Goal: Transaction & Acquisition: Purchase product/service

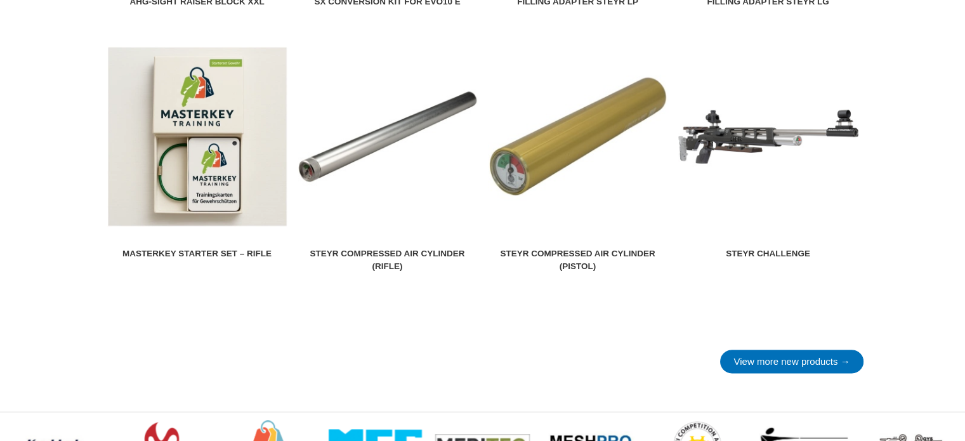
scroll to position [1656, 0]
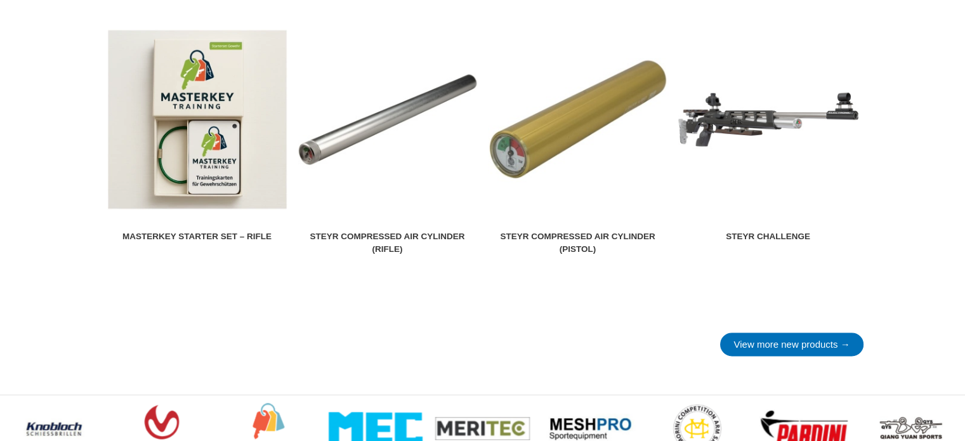
click at [574, 229] on link "Steyr Compressed air cylinder (pistol)" at bounding box center [578, 144] width 180 height 231
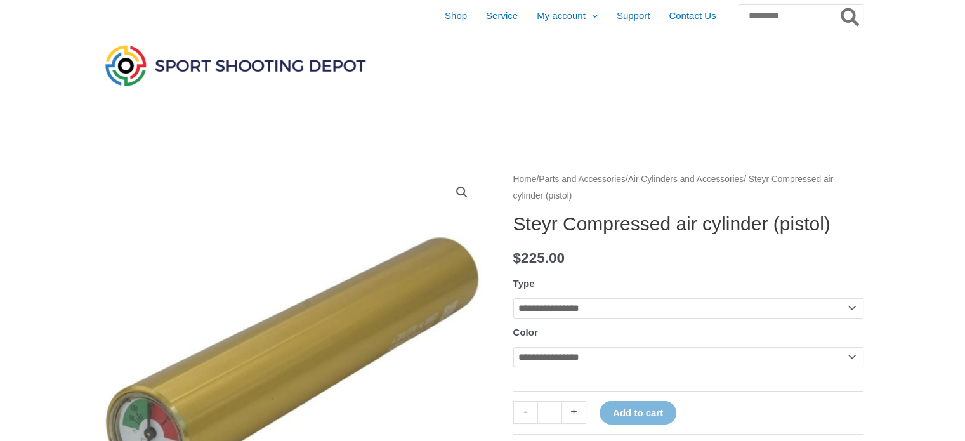
click at [845, 318] on select "**********" at bounding box center [688, 308] width 350 height 20
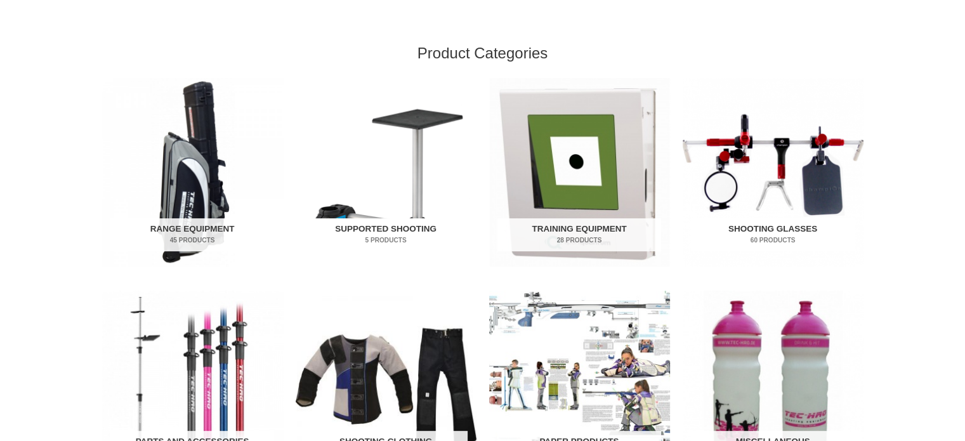
scroll to position [771, 0]
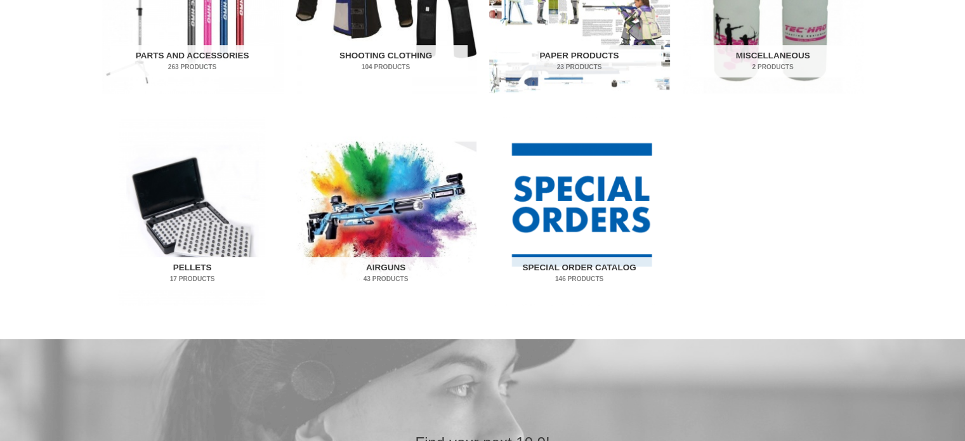
click at [170, 235] on img "Visit product category Pellets" at bounding box center [192, 211] width 181 height 188
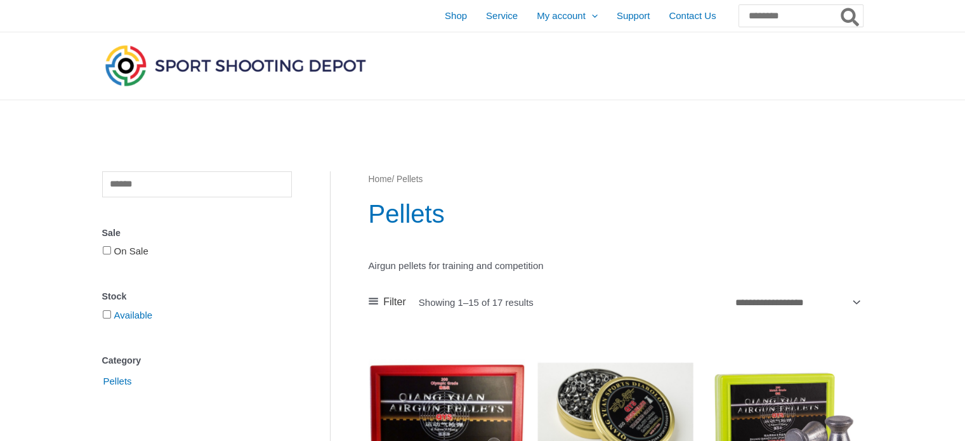
click at [128, 251] on link "On Sale" at bounding box center [131, 251] width 34 height 11
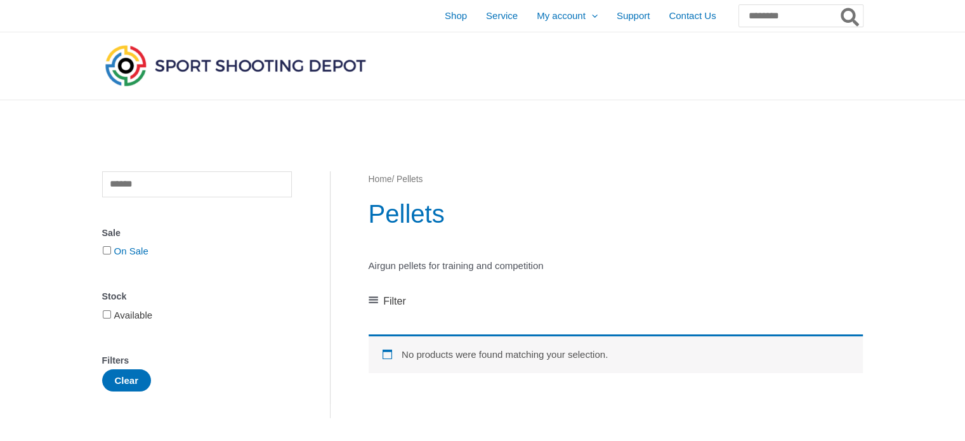
click at [147, 313] on link "Available" at bounding box center [133, 315] width 39 height 11
click at [756, 18] on input "Search for:" at bounding box center [800, 15] width 125 height 23
type input "**********"
click at [843, 15] on icon "Search" at bounding box center [850, 17] width 18 height 18
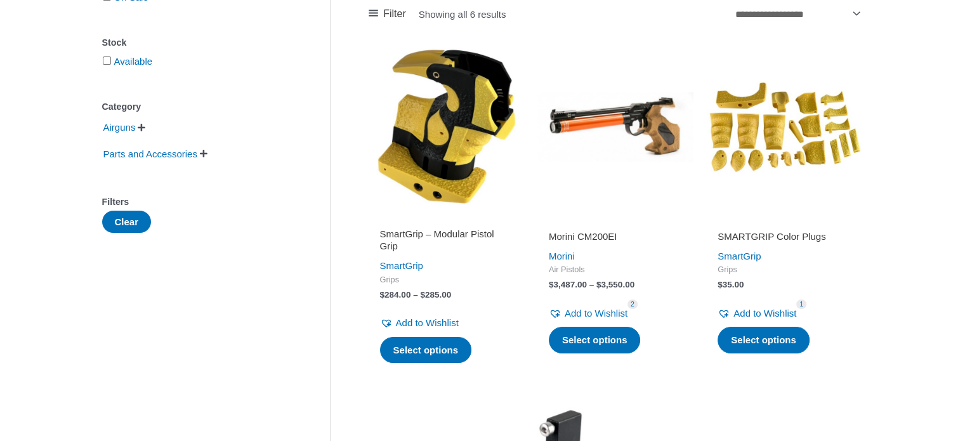
scroll to position [220, 0]
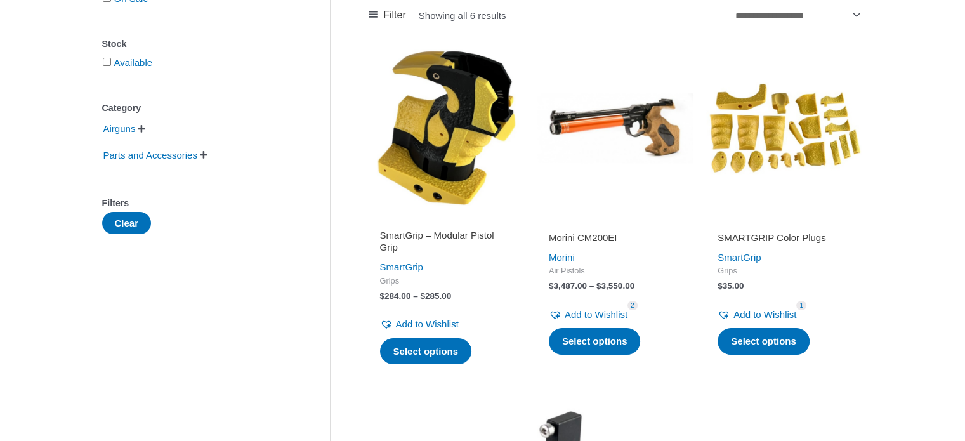
click at [464, 233] on h2 "SmartGrip – Modular Pistol Grip" at bounding box center [446, 241] width 133 height 25
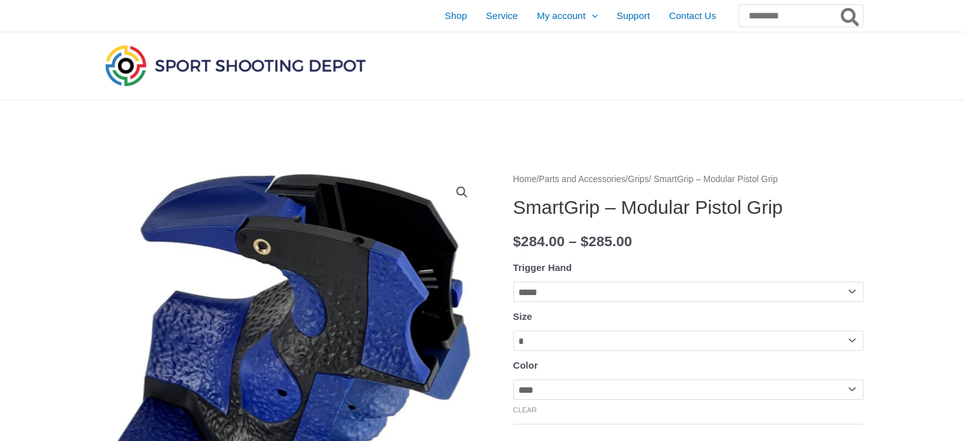
click at [849, 343] on select "**********" at bounding box center [688, 341] width 350 height 20
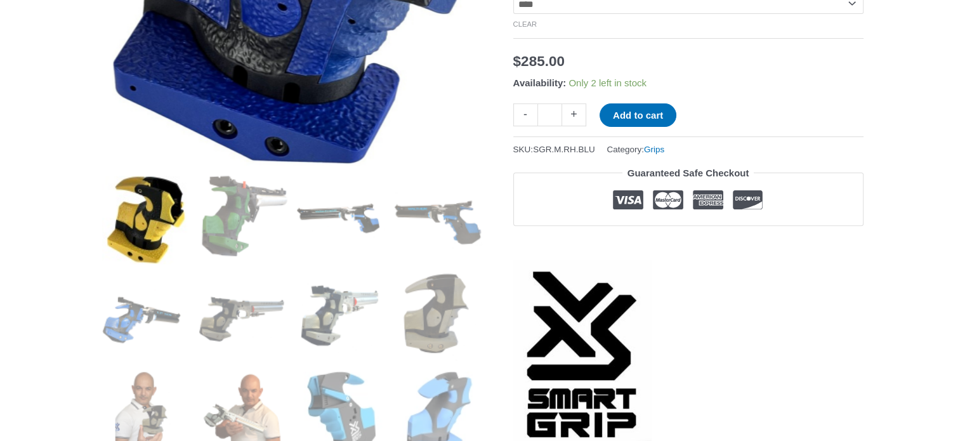
click at [143, 226] on img at bounding box center [146, 220] width 88 height 88
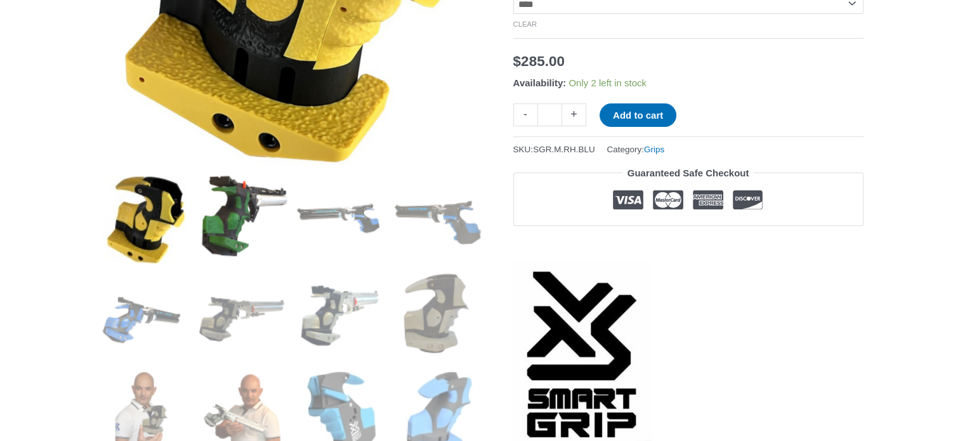
click at [238, 233] on img at bounding box center [243, 220] width 88 height 88
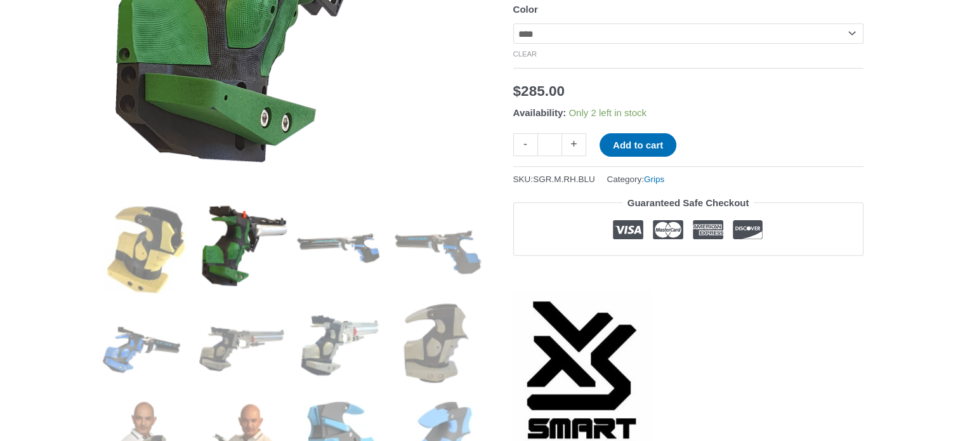
scroll to position [383, 0]
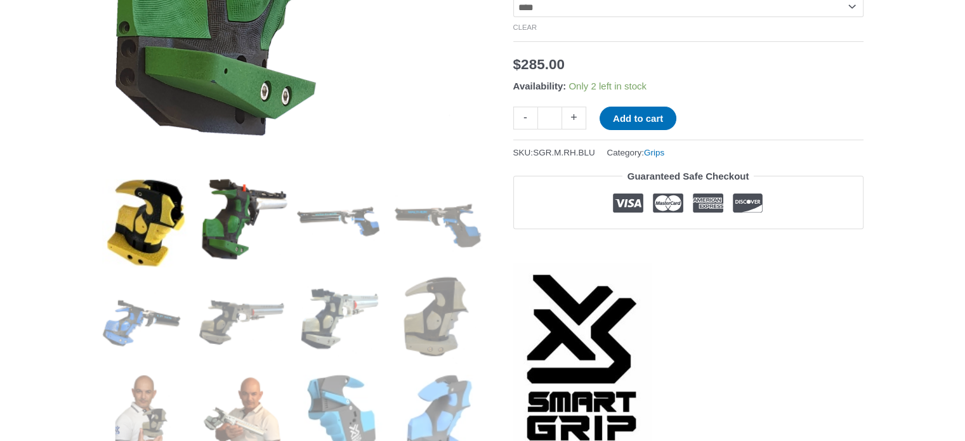
drag, startPoint x: 152, startPoint y: 209, endPoint x: 160, endPoint y: 212, distance: 8.0
click at [157, 213] on img at bounding box center [146, 223] width 88 height 88
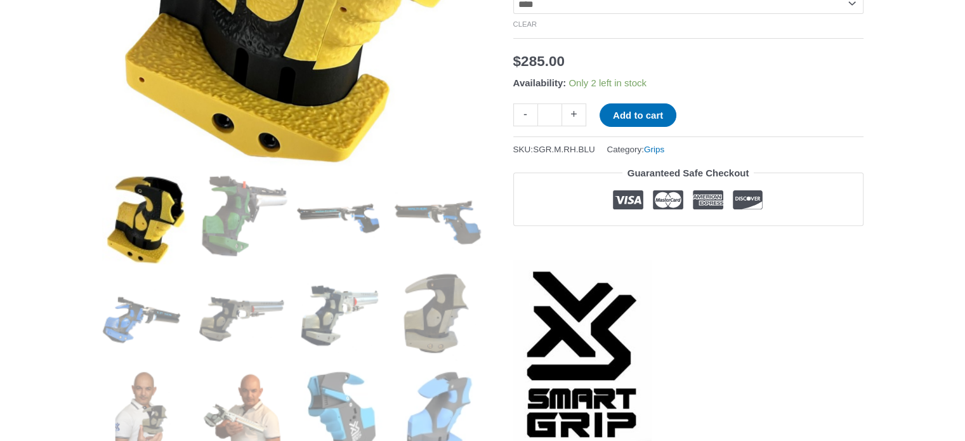
scroll to position [400, 0]
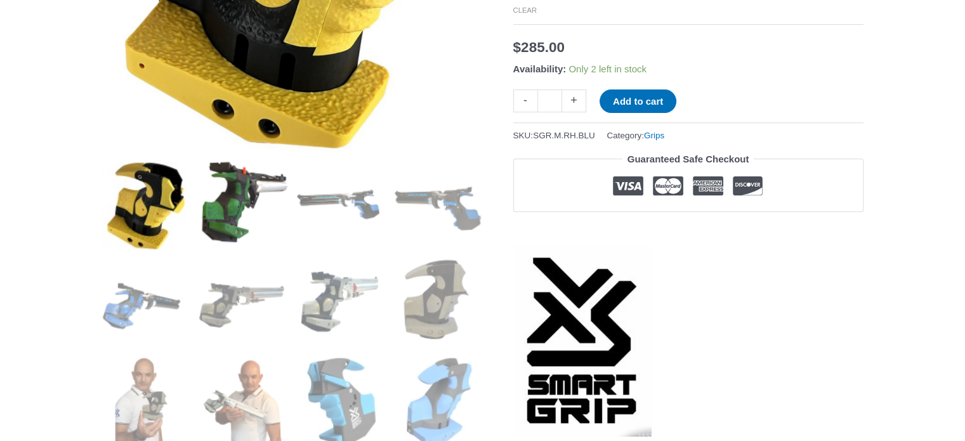
click at [231, 201] on img at bounding box center [243, 206] width 88 height 88
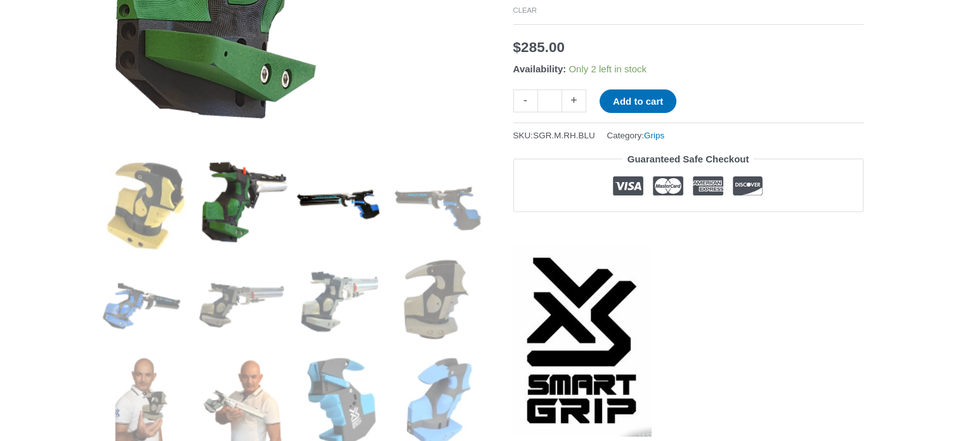
scroll to position [13, 0]
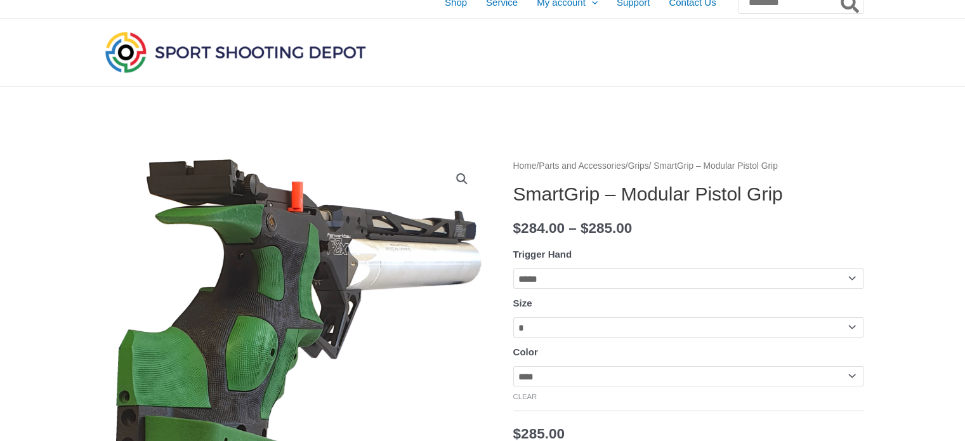
click at [557, 382] on select "**********" at bounding box center [688, 376] width 350 height 20
click at [513, 369] on select "**********" at bounding box center [688, 376] width 350 height 20
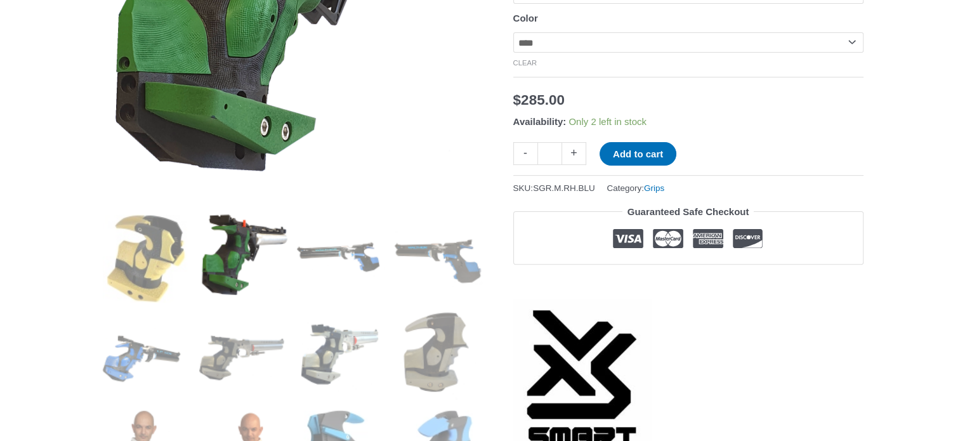
scroll to position [480, 0]
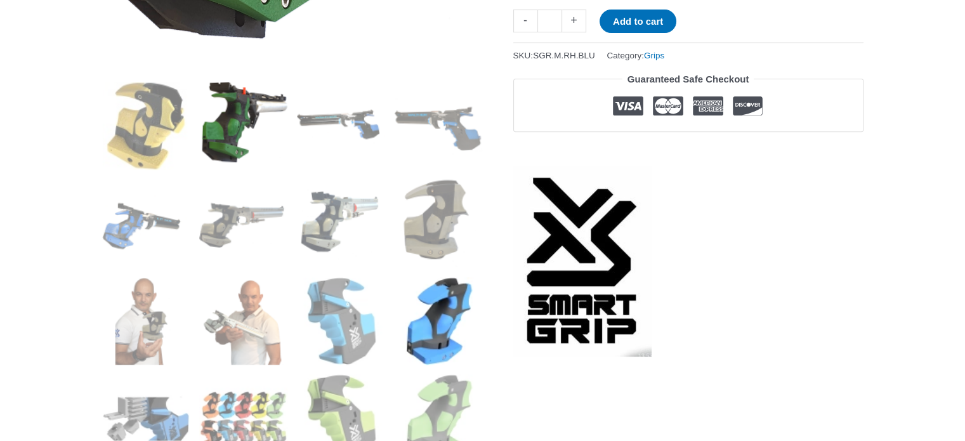
click at [415, 316] on img at bounding box center [439, 321] width 88 height 88
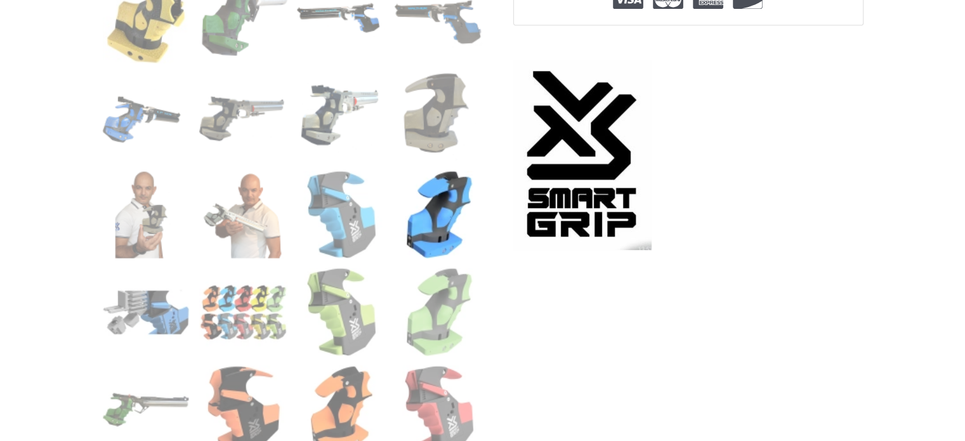
scroll to position [600, 0]
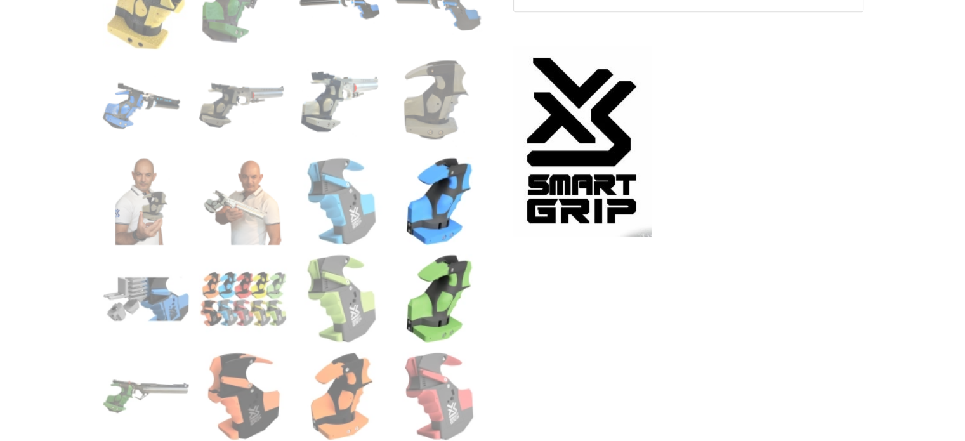
click at [460, 284] on img at bounding box center [439, 298] width 88 height 88
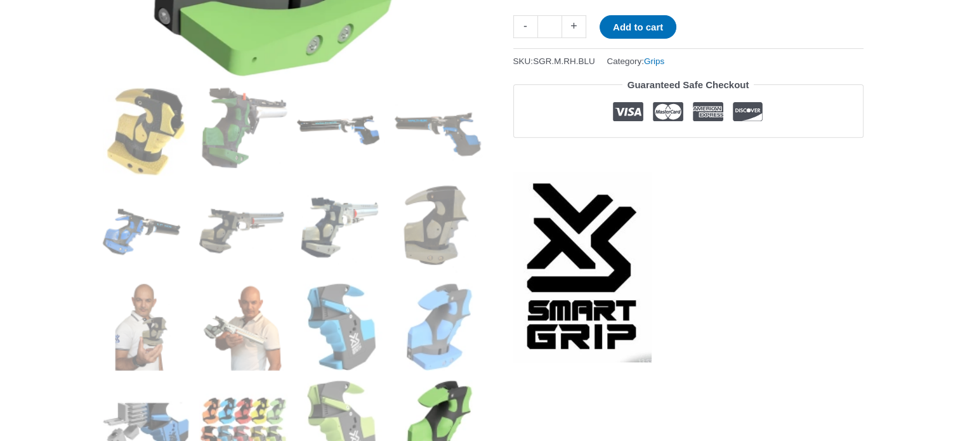
scroll to position [508, 0]
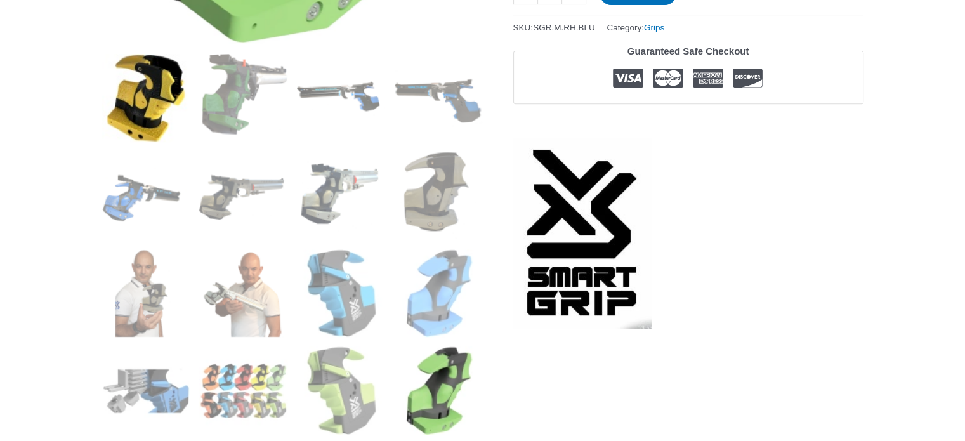
click at [124, 104] on img at bounding box center [146, 98] width 88 height 88
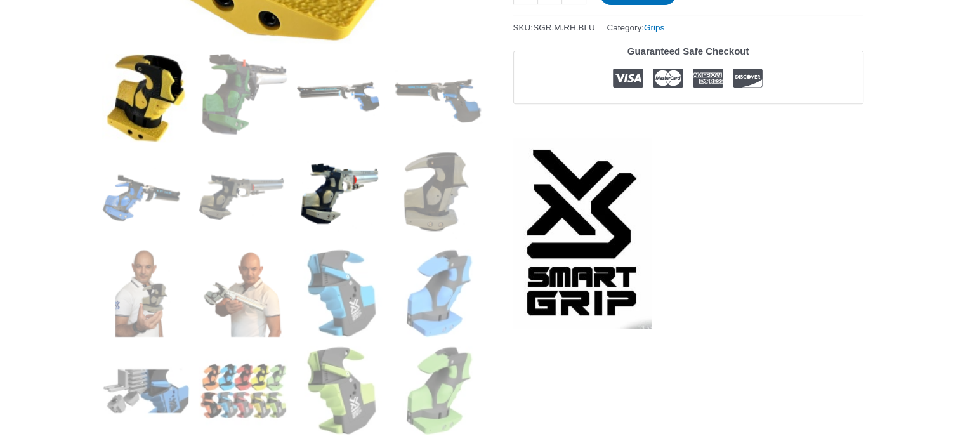
click at [322, 185] on img at bounding box center [341, 196] width 88 height 88
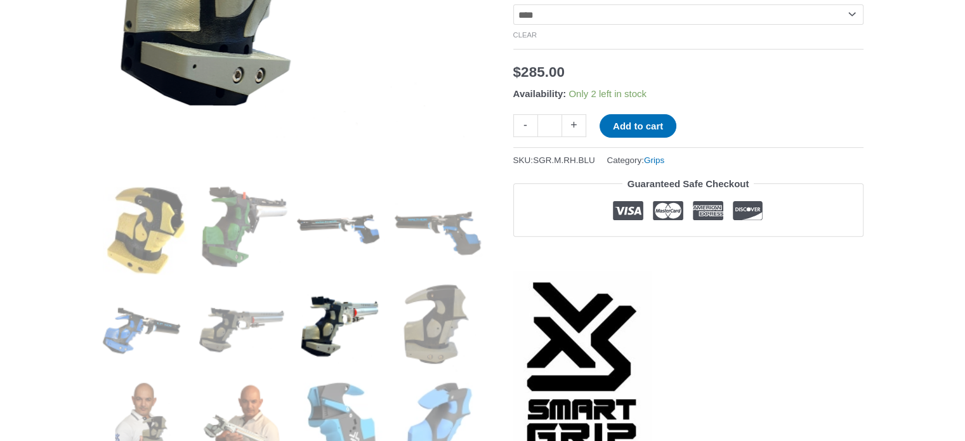
scroll to position [421, 0]
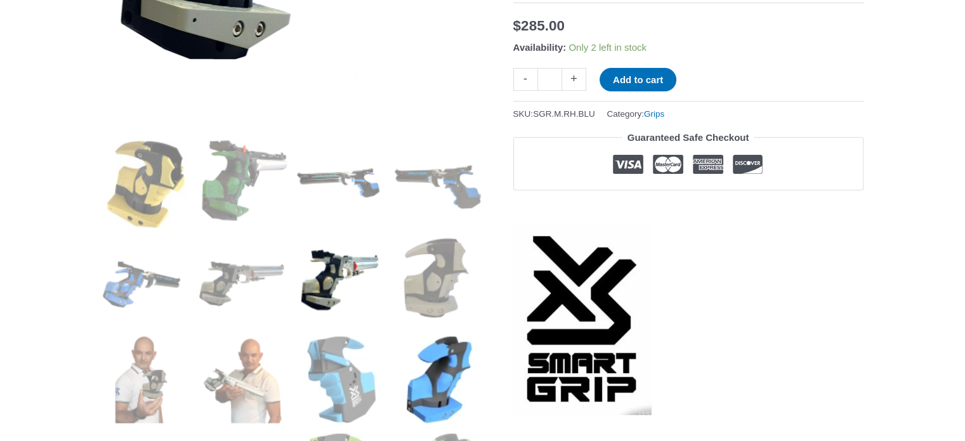
click at [428, 358] on img at bounding box center [439, 380] width 88 height 88
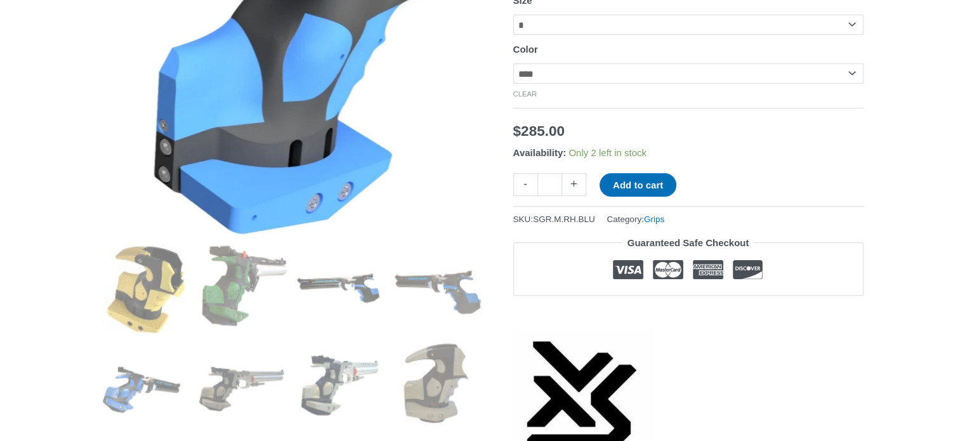
scroll to position [336, 0]
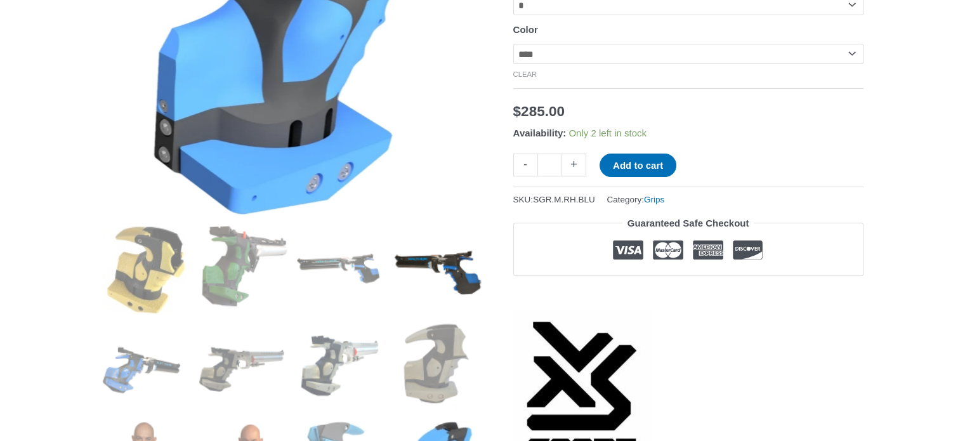
click at [473, 267] on img at bounding box center [439, 270] width 88 height 88
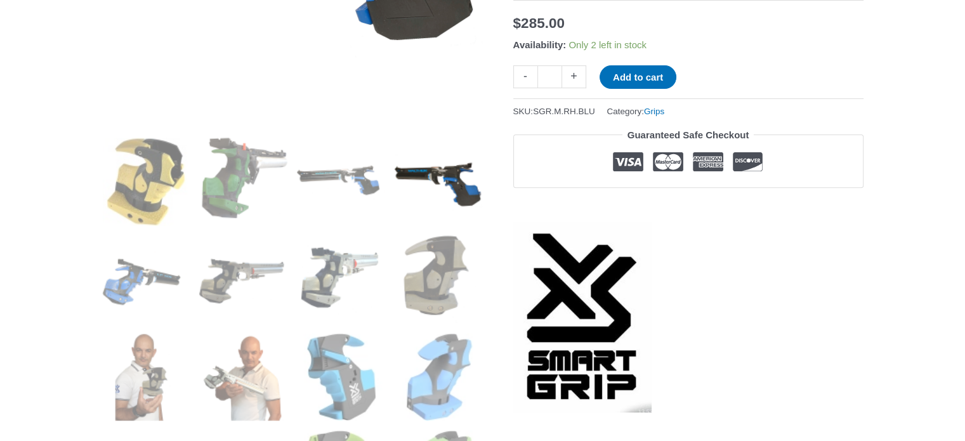
scroll to position [436, 0]
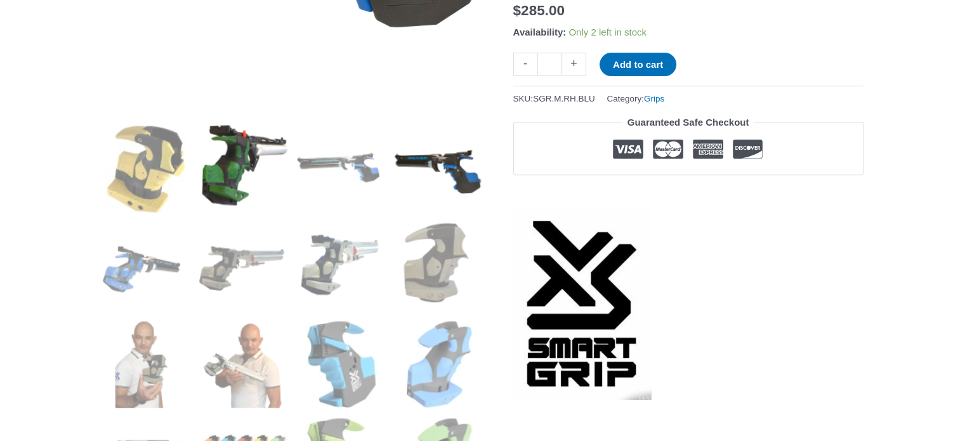
click at [211, 163] on img at bounding box center [243, 169] width 88 height 88
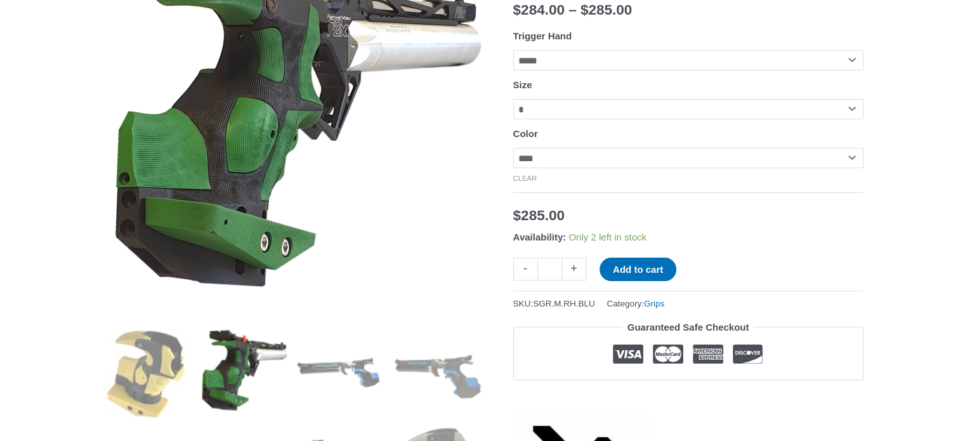
scroll to position [251, 0]
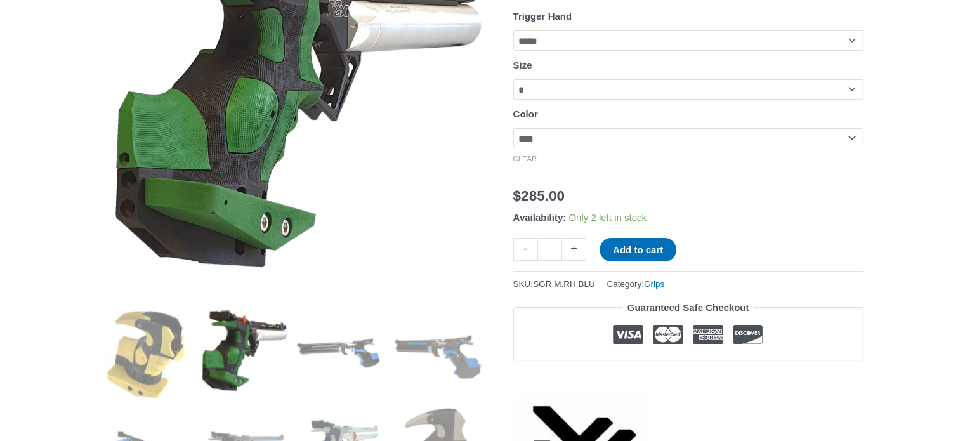
click at [850, 140] on select "**********" at bounding box center [688, 138] width 350 height 20
click at [513, 131] on select "**********" at bounding box center [688, 138] width 350 height 20
select select "*****"
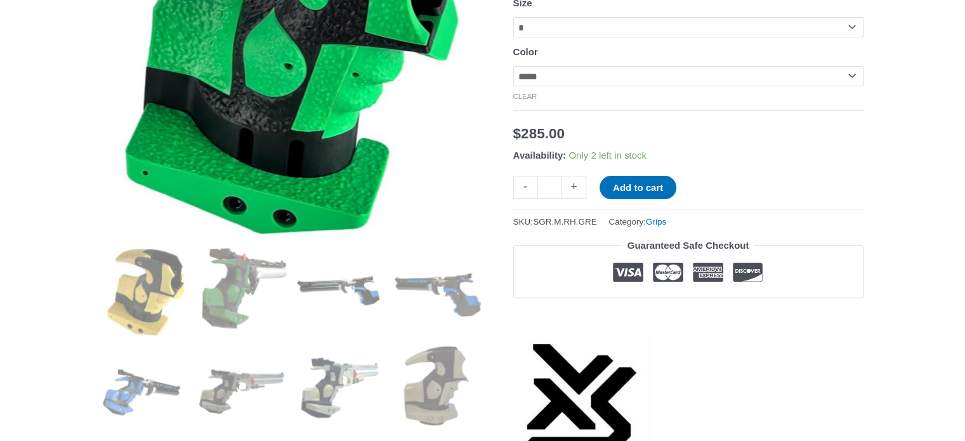
scroll to position [320, 0]
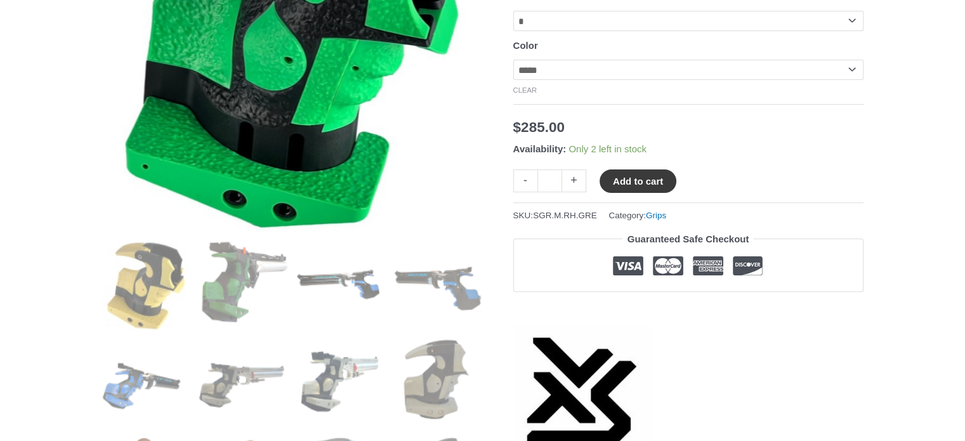
click at [646, 183] on button "Add to cart" at bounding box center [638, 180] width 77 height 23
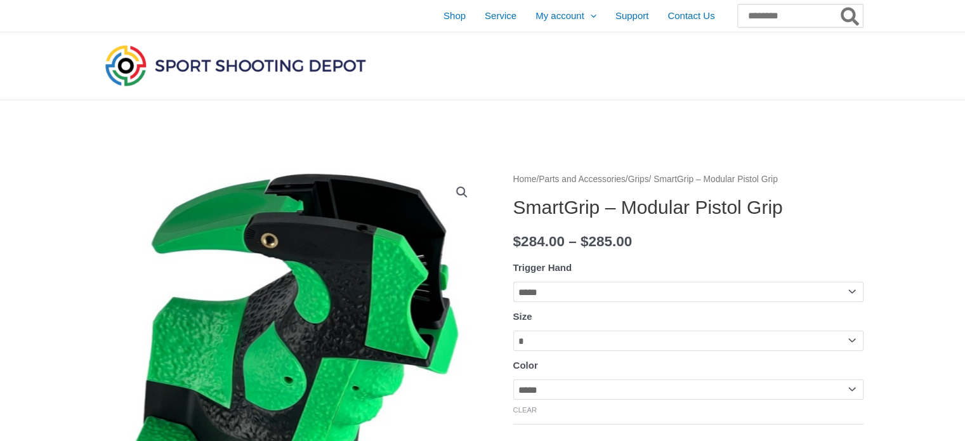
click at [738, 18] on input "Search for:" at bounding box center [800, 15] width 125 height 23
click at [445, 13] on span "Shop" at bounding box center [456, 16] width 22 height 32
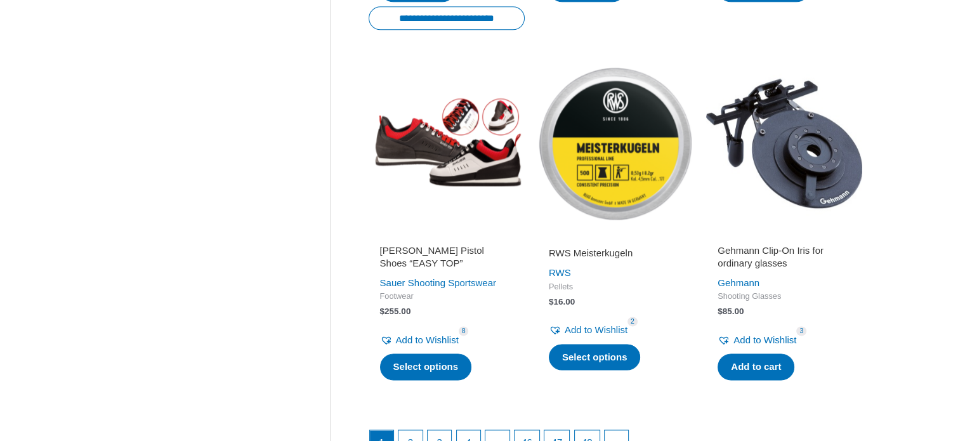
scroll to position [1578, 0]
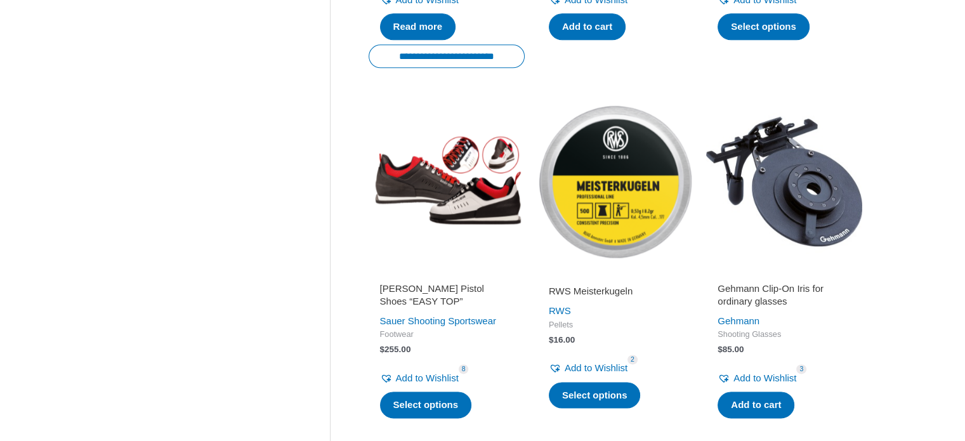
click at [807, 179] on img at bounding box center [784, 181] width 156 height 156
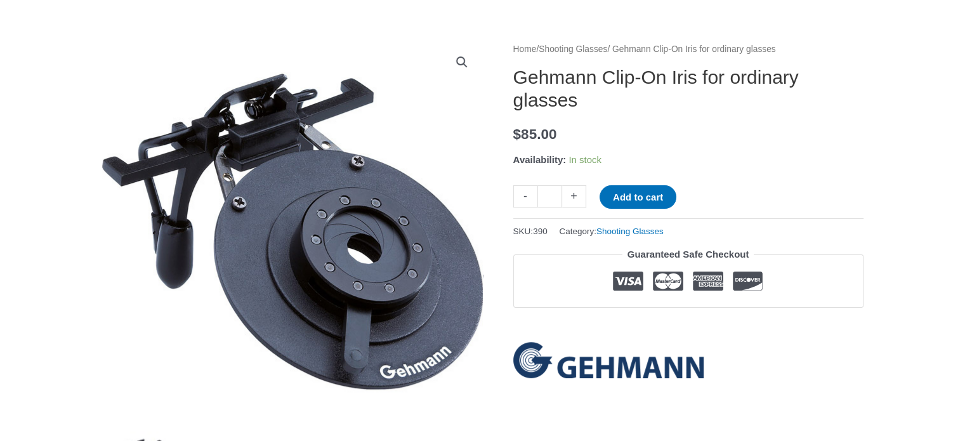
scroll to position [134, 0]
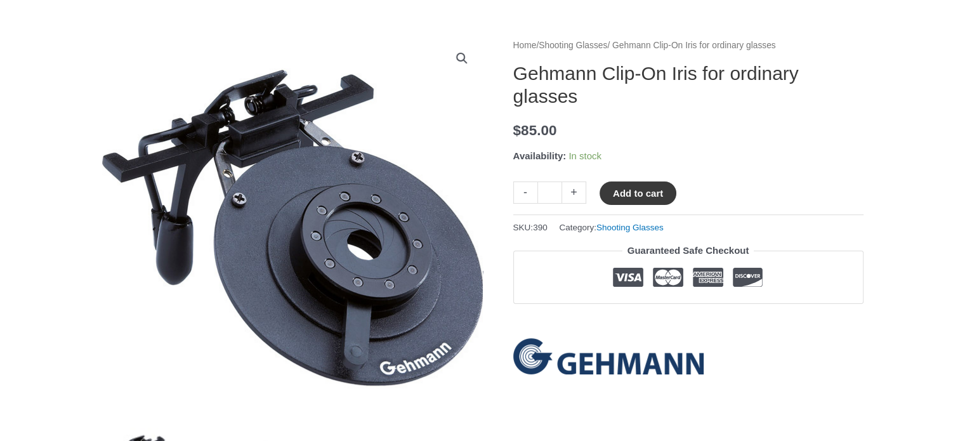
click at [630, 194] on button "Add to cart" at bounding box center [638, 192] width 77 height 23
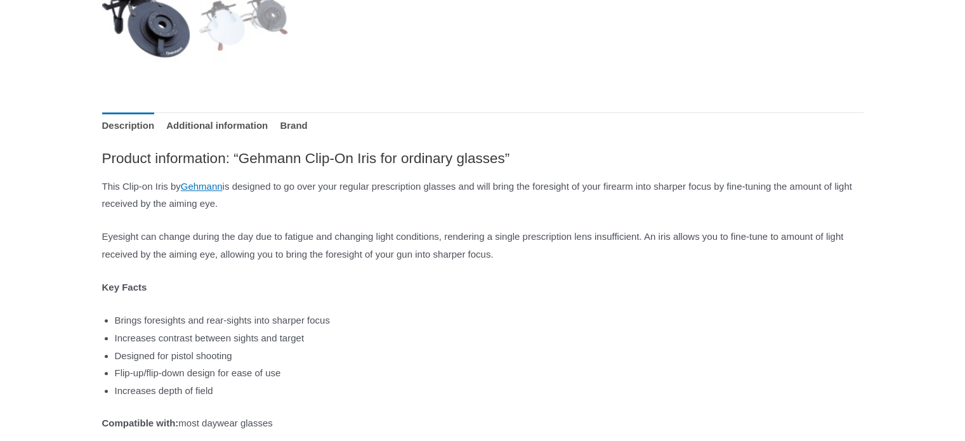
scroll to position [199, 0]
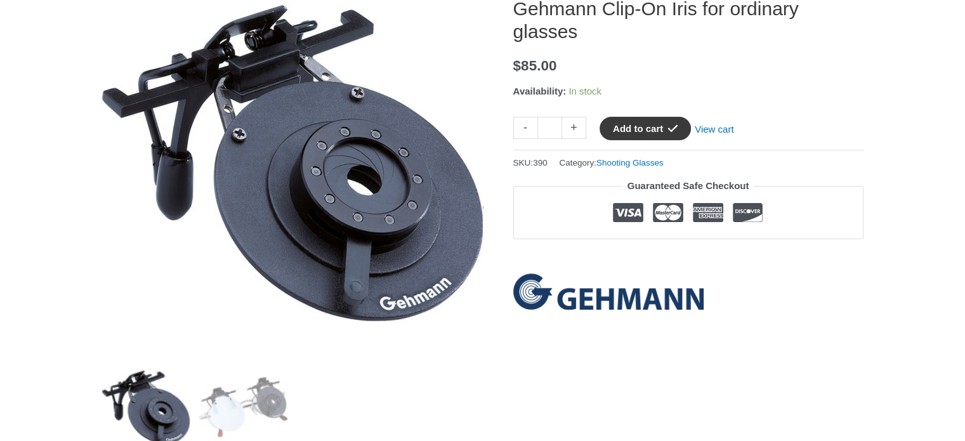
click at [672, 126] on button "Add to cart" at bounding box center [645, 128] width 91 height 23
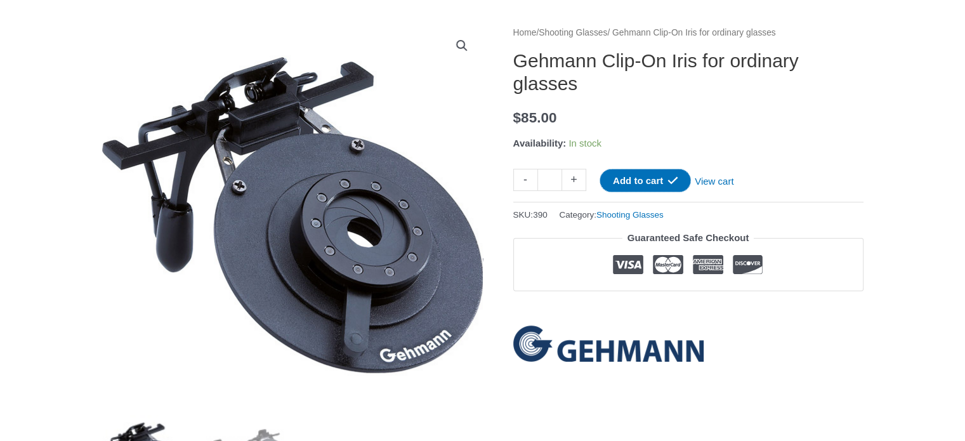
scroll to position [0, 0]
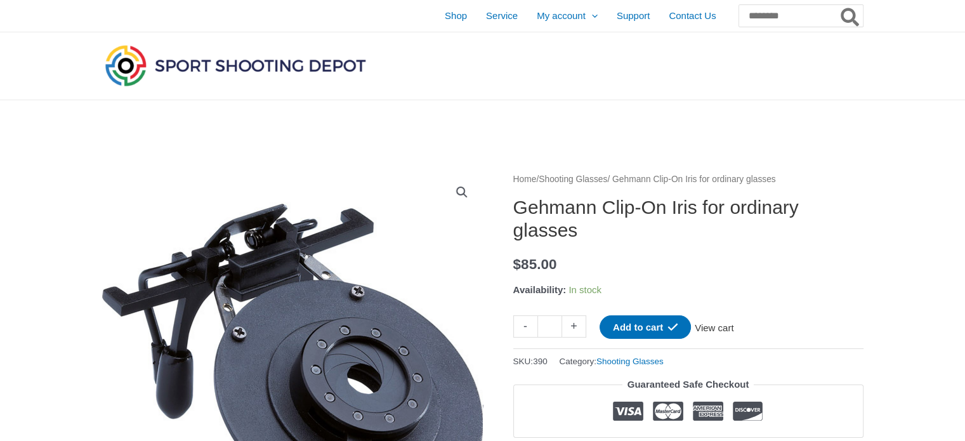
click at [737, 325] on link "View cart" at bounding box center [714, 326] width 46 height 22
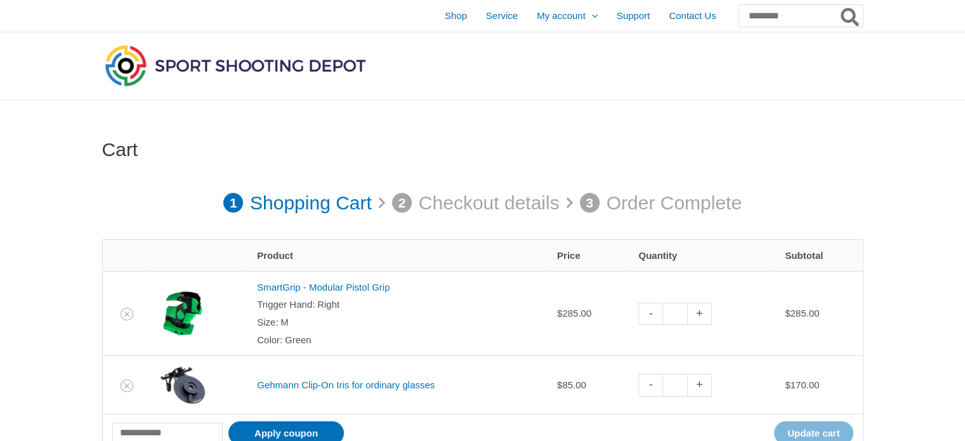
click at [660, 387] on link "-" at bounding box center [650, 385] width 24 height 22
type input "*"
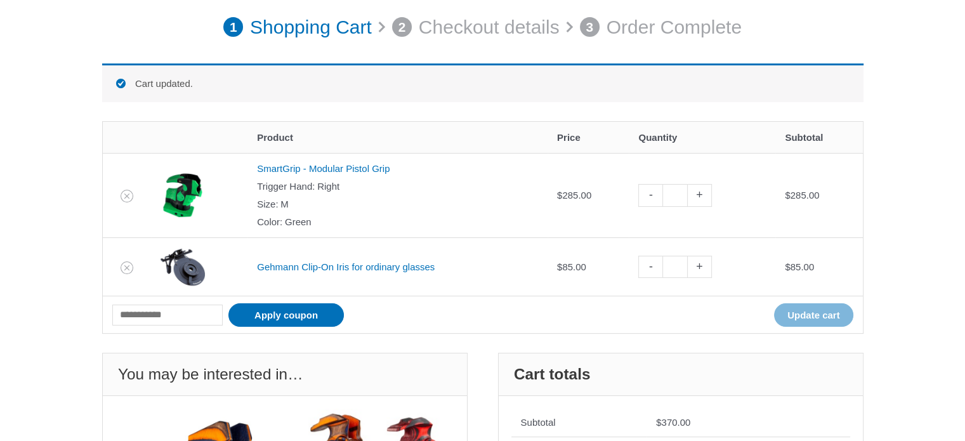
scroll to position [561, 0]
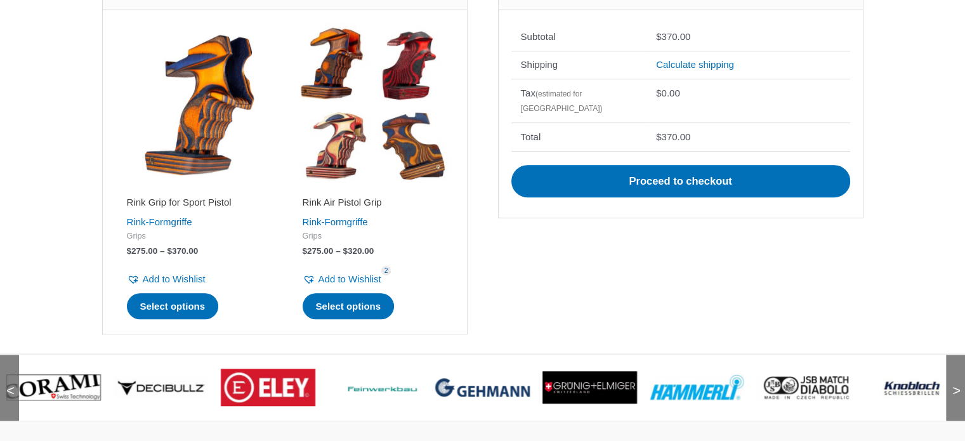
click at [949, 374] on span ">" at bounding box center [952, 378] width 13 height 13
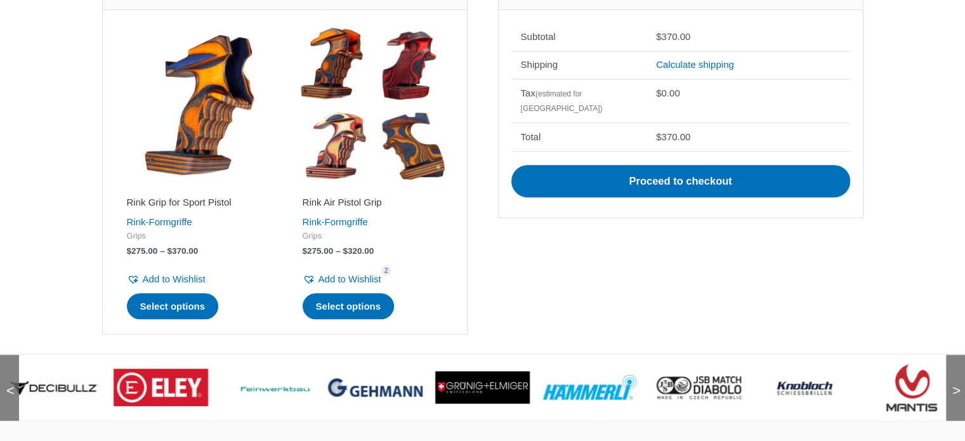
click at [949, 374] on span ">" at bounding box center [952, 378] width 13 height 13
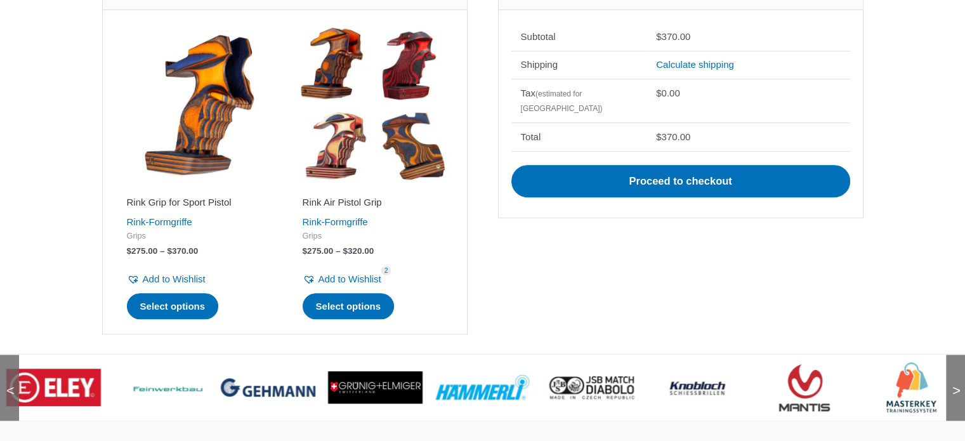
click at [949, 374] on span ">" at bounding box center [952, 378] width 13 height 13
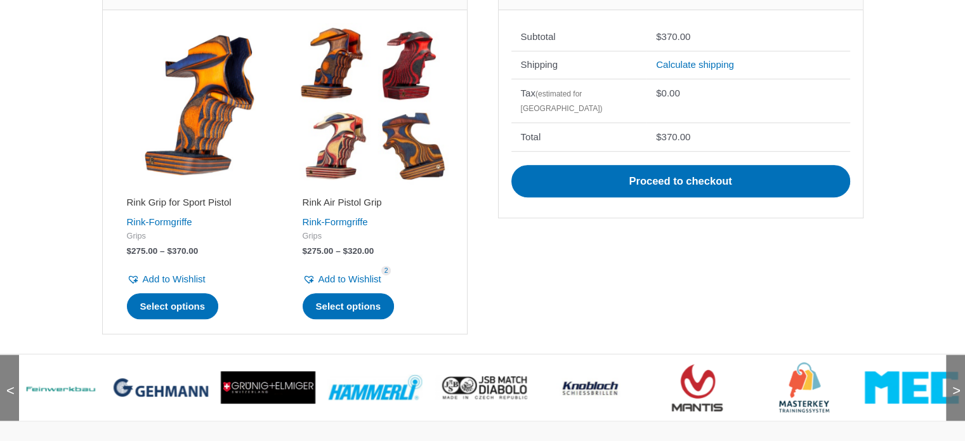
click at [949, 374] on span ">" at bounding box center [952, 378] width 13 height 13
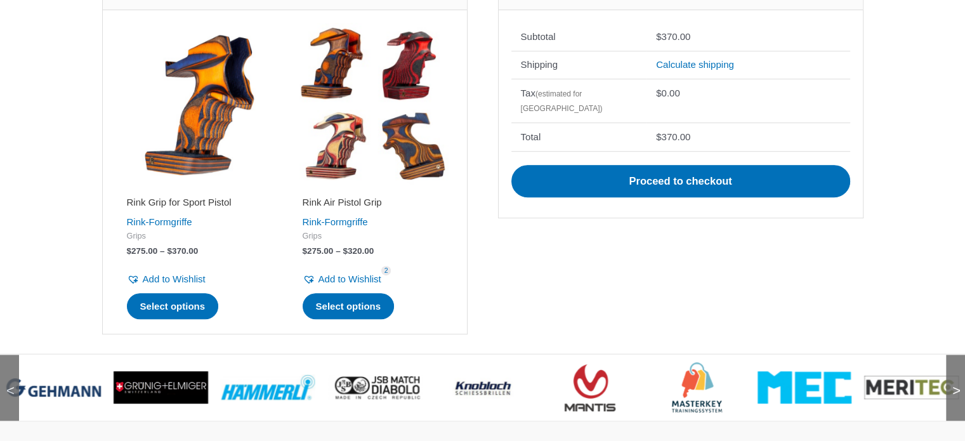
click at [810, 377] on img at bounding box center [805, 387] width 94 height 32
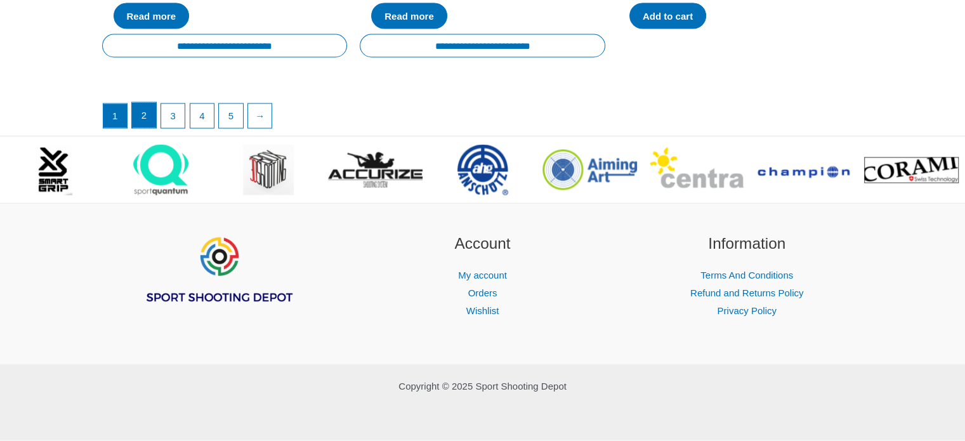
scroll to position [2498, 0]
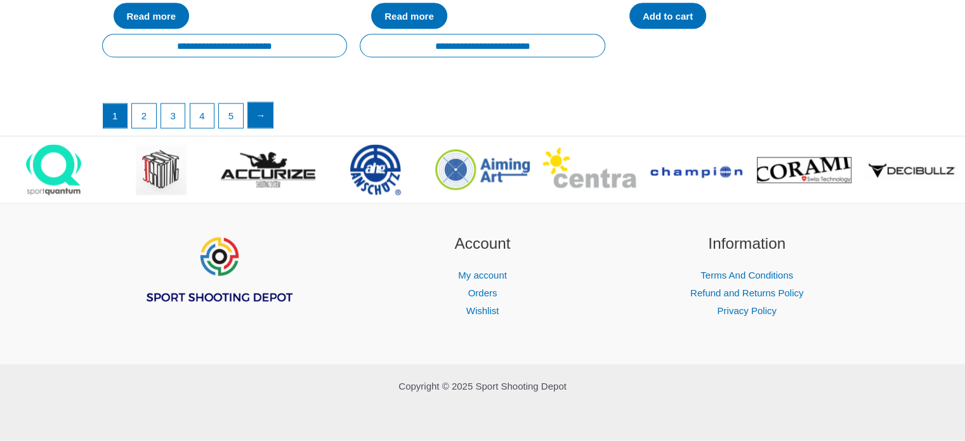
click at [268, 121] on link "→" at bounding box center [260, 115] width 25 height 25
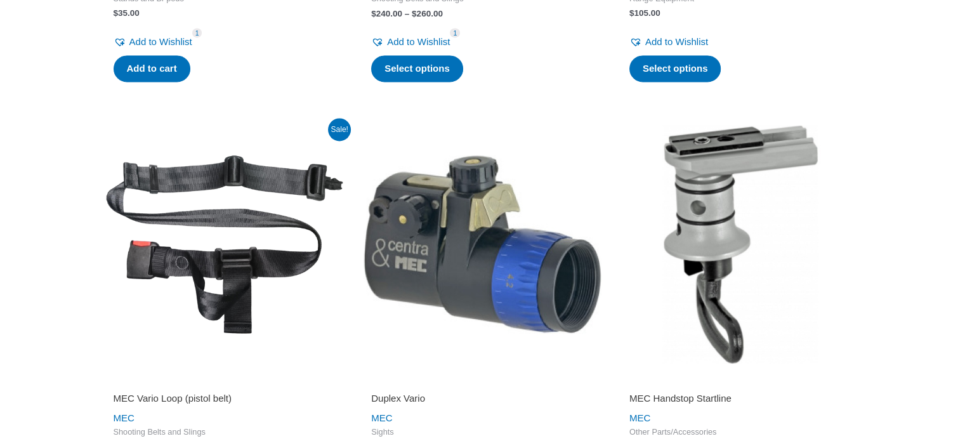
scroll to position [2315, 0]
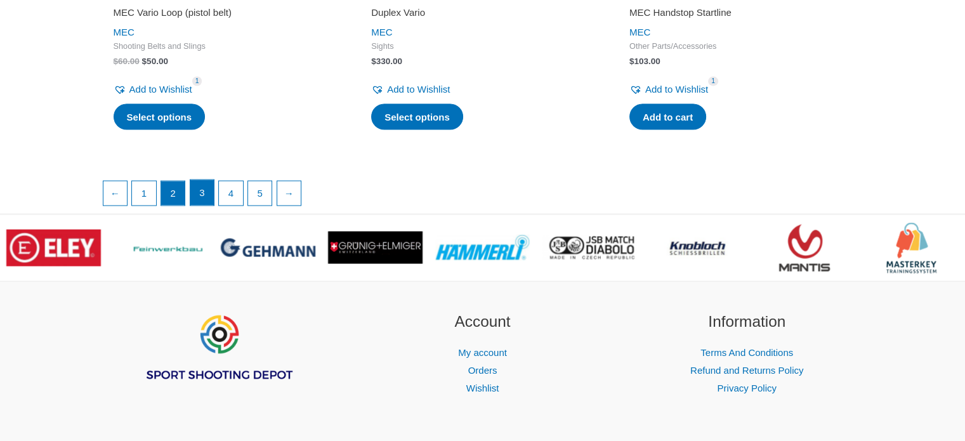
click at [209, 192] on link "3" at bounding box center [202, 192] width 24 height 25
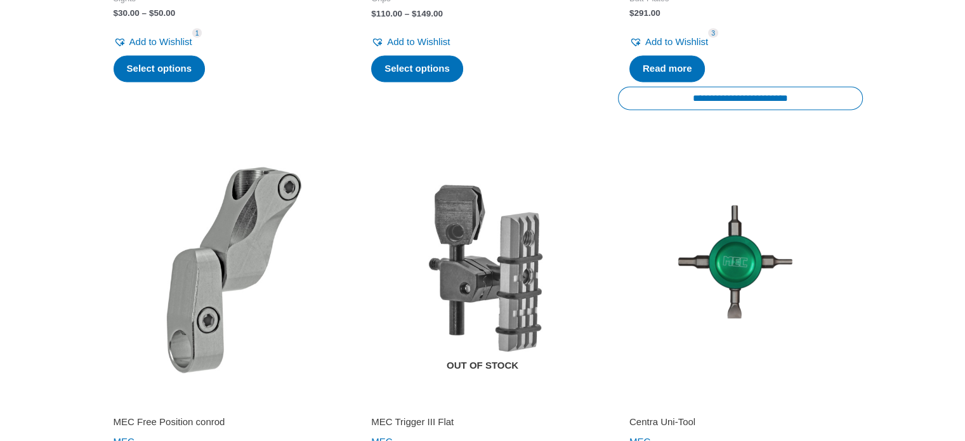
scroll to position [2315, 0]
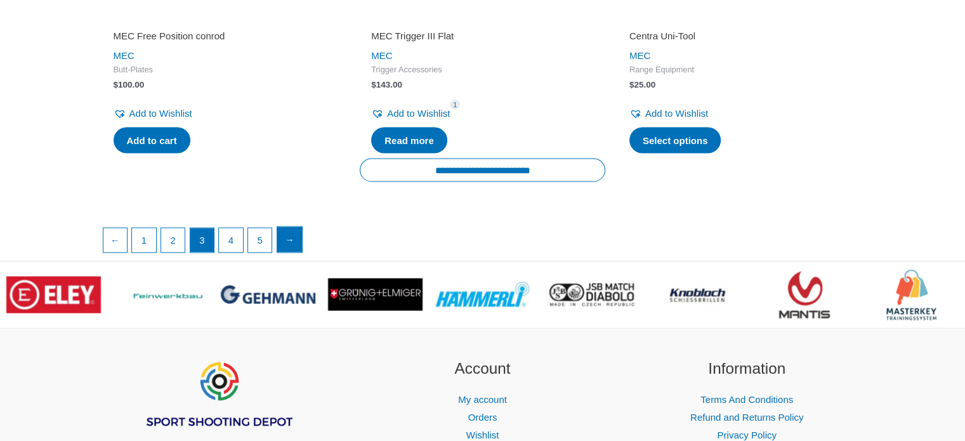
click at [288, 242] on link "→" at bounding box center [289, 238] width 25 height 25
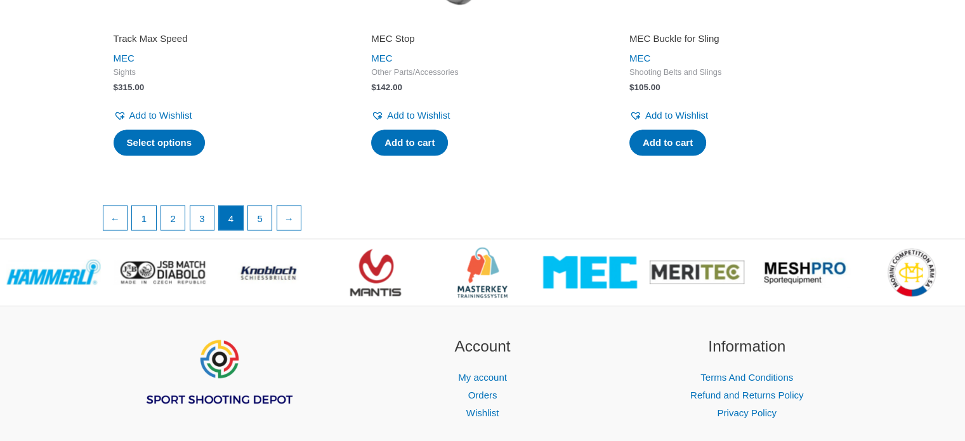
scroll to position [2259, 0]
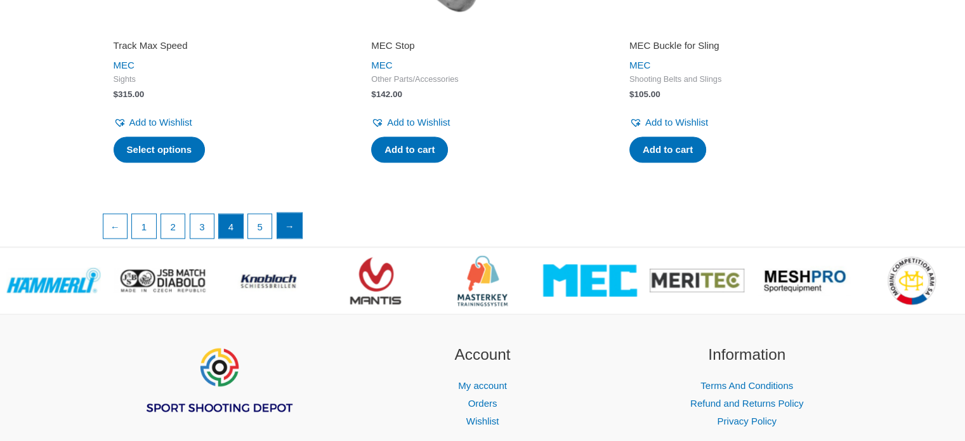
click at [290, 228] on link "→" at bounding box center [289, 225] width 25 height 25
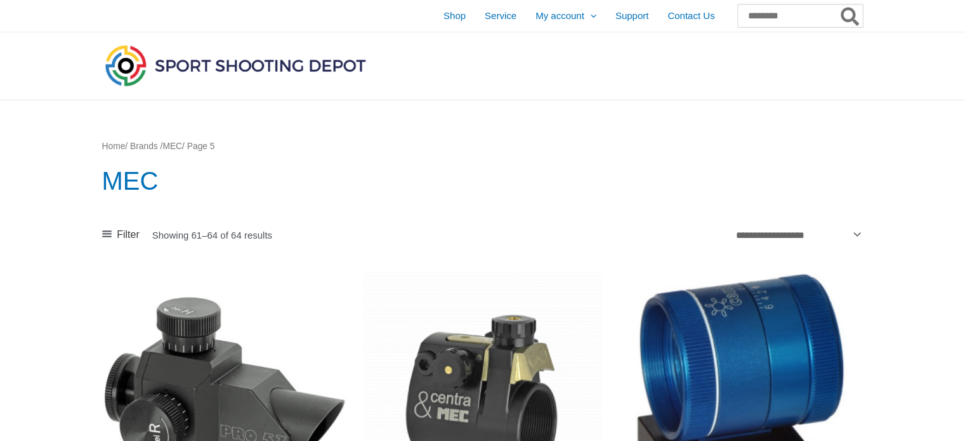
click at [744, 18] on input "Search for:" at bounding box center [800, 15] width 125 height 23
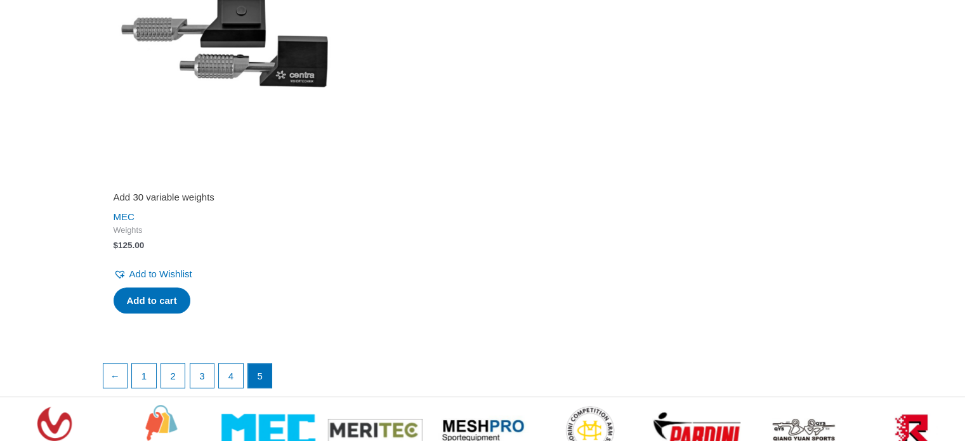
scroll to position [1040, 0]
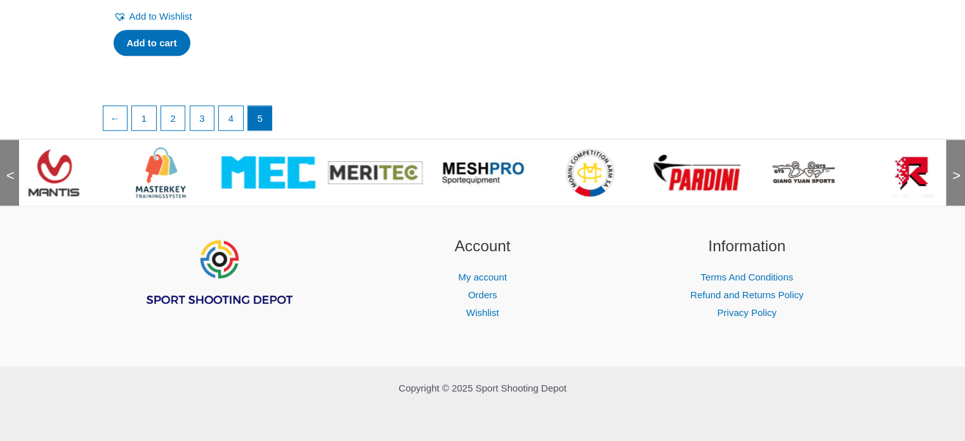
click at [959, 169] on span ">" at bounding box center [952, 163] width 13 height 13
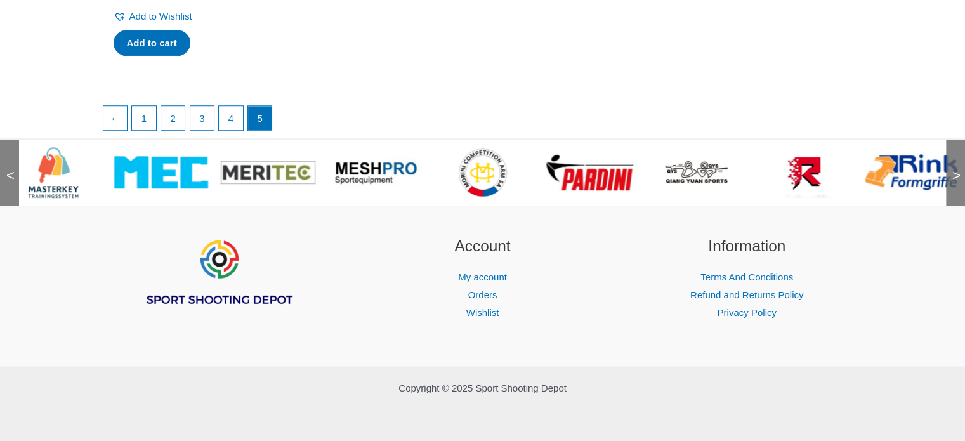
click at [959, 169] on span ">" at bounding box center [952, 163] width 13 height 13
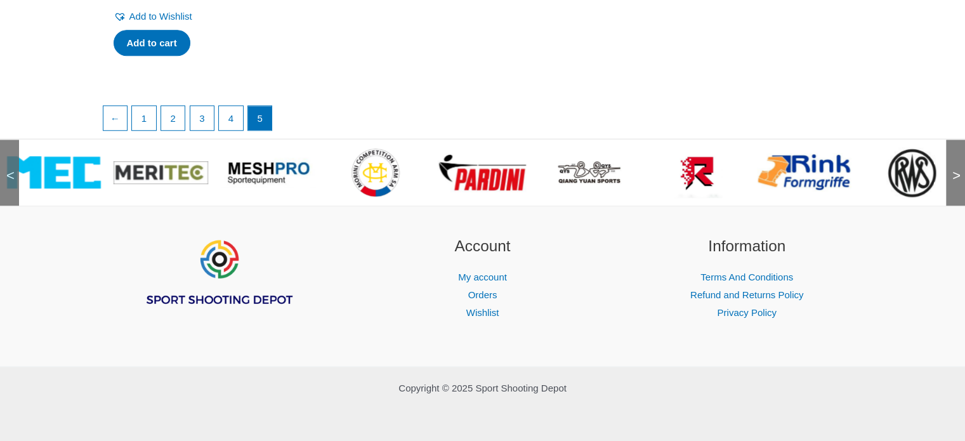
click at [959, 169] on span ">" at bounding box center [952, 163] width 13 height 13
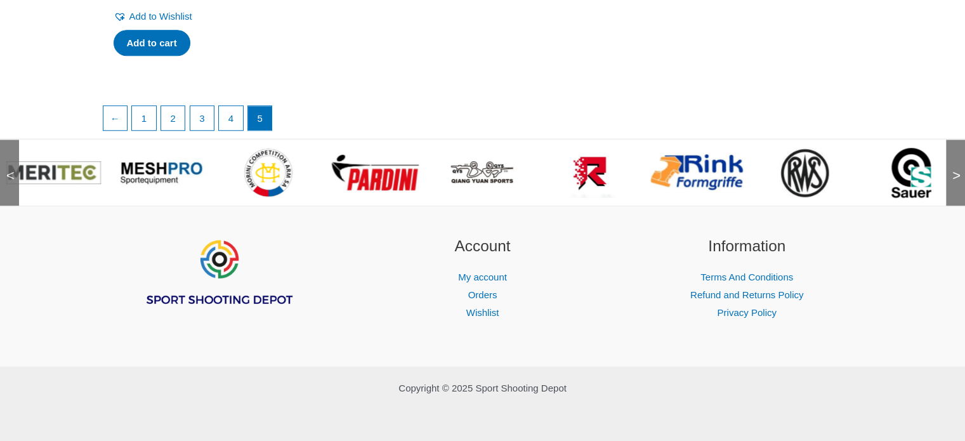
click at [957, 169] on span ">" at bounding box center [952, 163] width 13 height 13
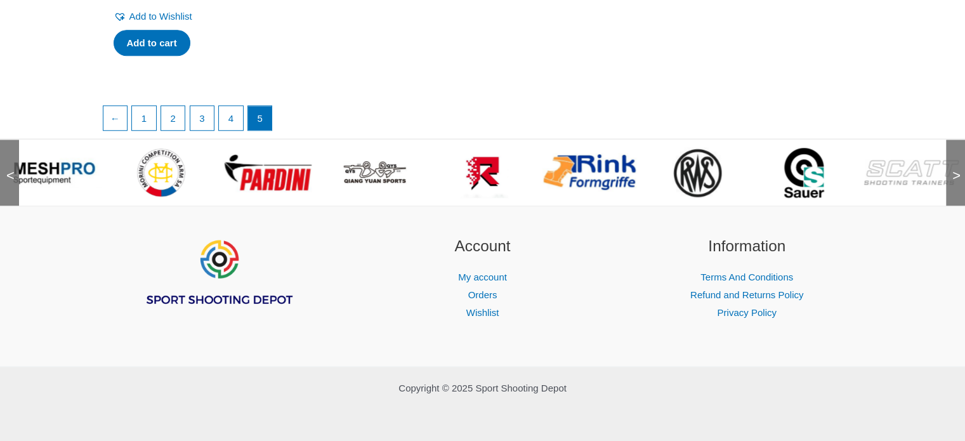
click at [957, 169] on span ">" at bounding box center [952, 163] width 13 height 13
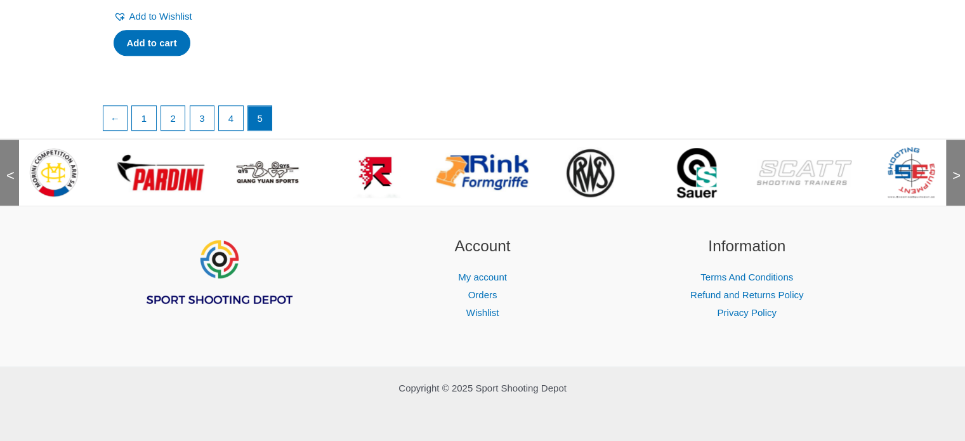
click at [957, 169] on span ">" at bounding box center [952, 163] width 13 height 13
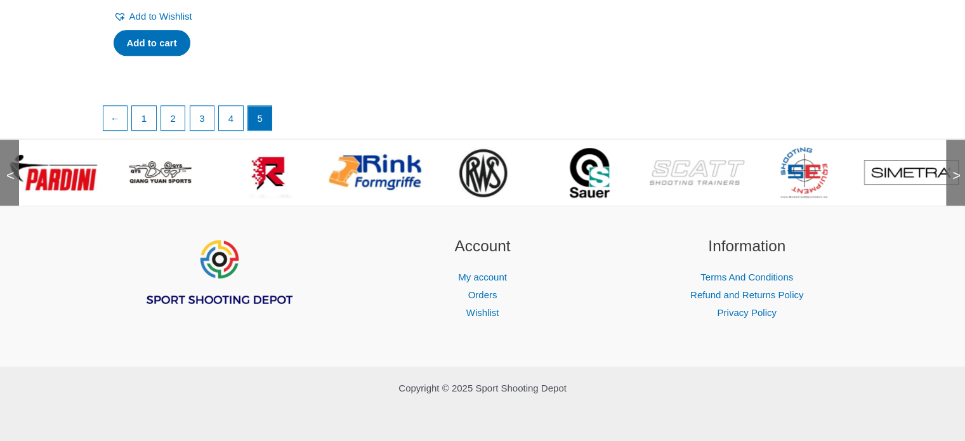
click at [957, 169] on span ">" at bounding box center [952, 163] width 13 height 13
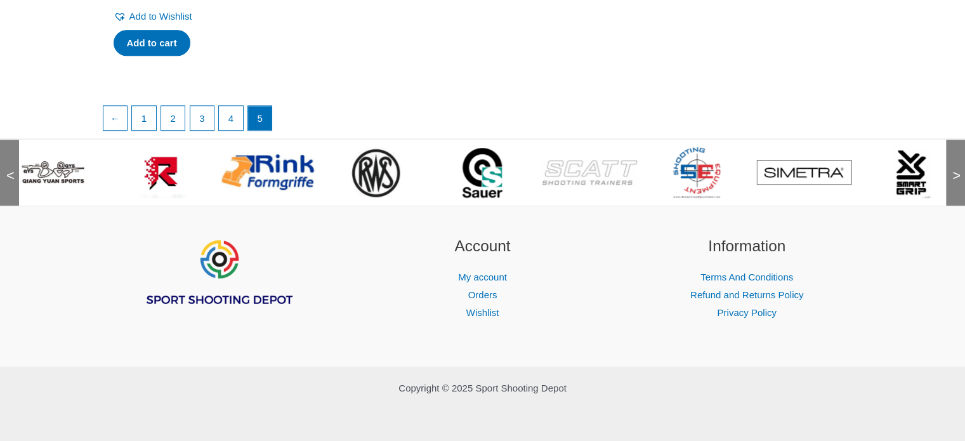
click at [957, 169] on span ">" at bounding box center [952, 163] width 13 height 13
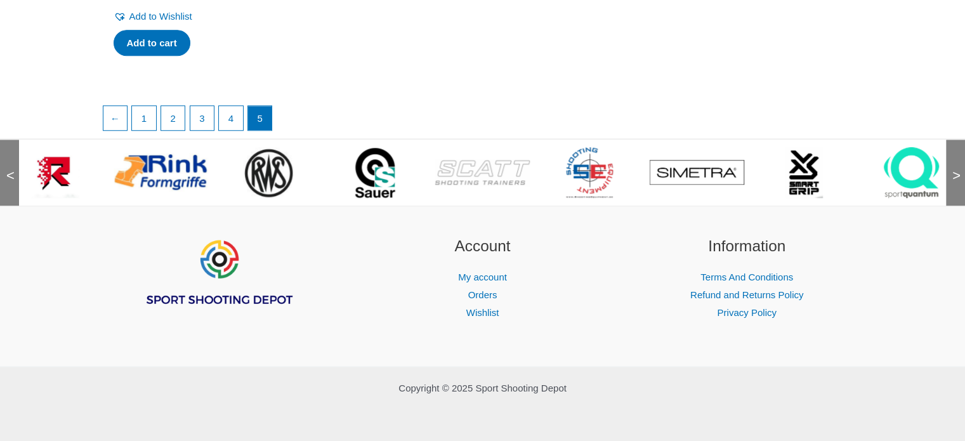
click at [957, 169] on span ">" at bounding box center [952, 163] width 13 height 13
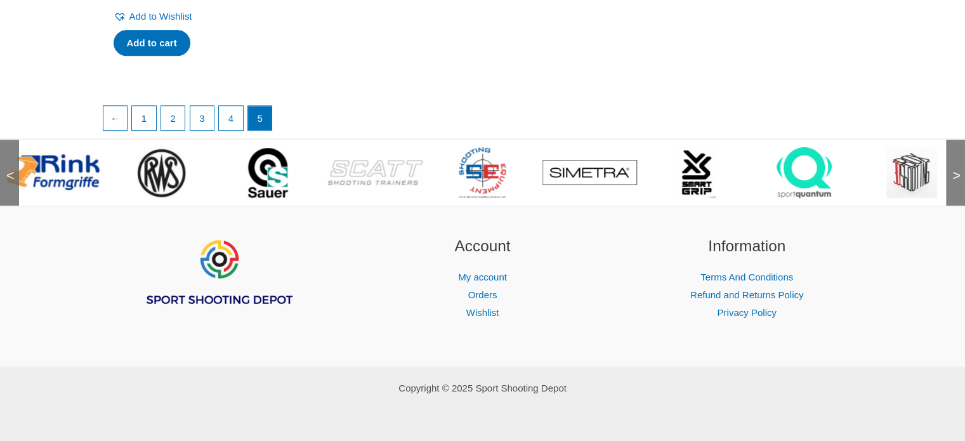
click at [957, 169] on span ">" at bounding box center [952, 163] width 13 height 13
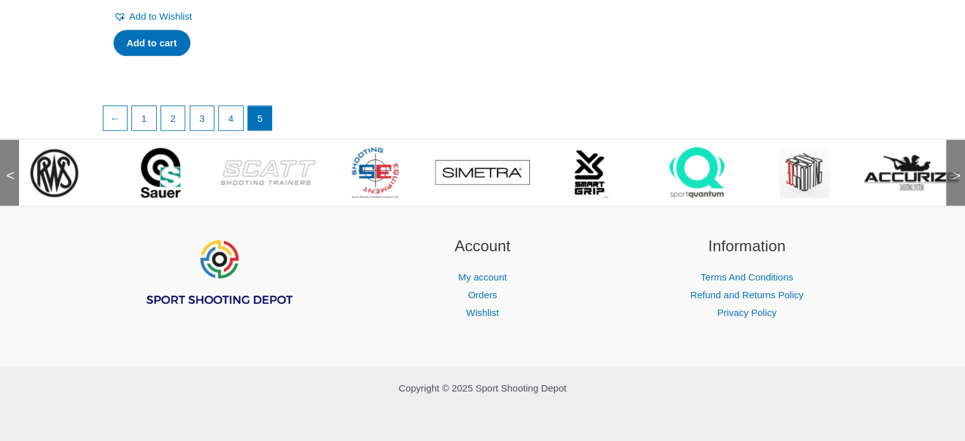
click at [957, 169] on span ">" at bounding box center [952, 163] width 13 height 13
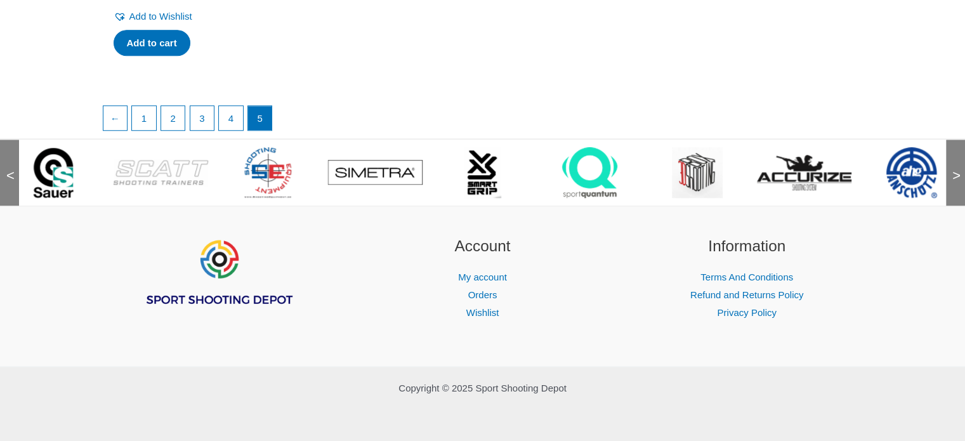
click at [957, 169] on span ">" at bounding box center [952, 163] width 13 height 13
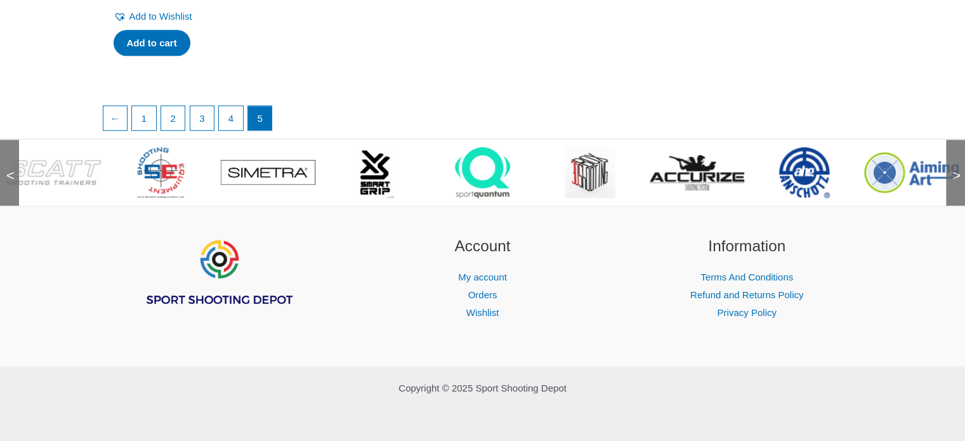
click at [957, 169] on span ">" at bounding box center [952, 163] width 13 height 13
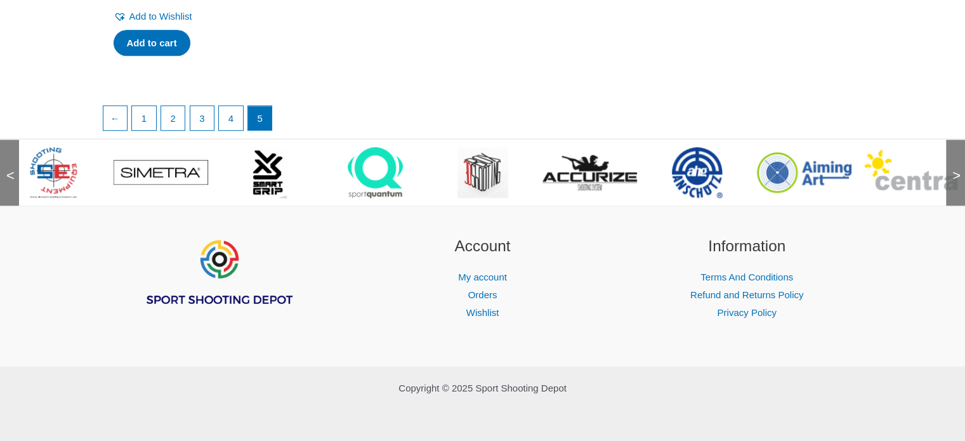
click at [955, 169] on span ">" at bounding box center [952, 163] width 13 height 13
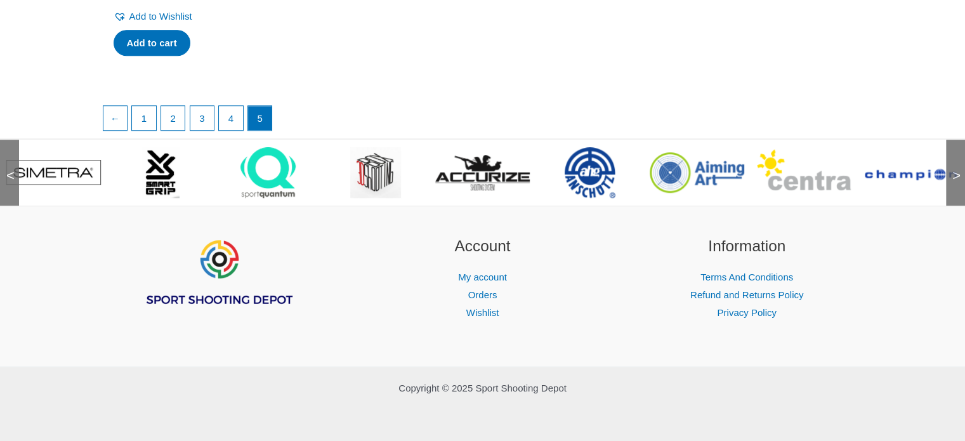
click at [955, 169] on span ">" at bounding box center [952, 163] width 13 height 13
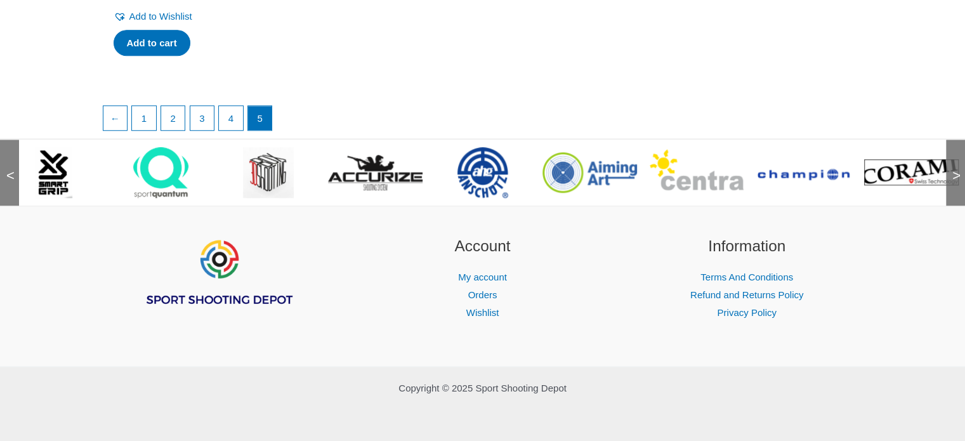
click at [955, 169] on span ">" at bounding box center [952, 163] width 13 height 13
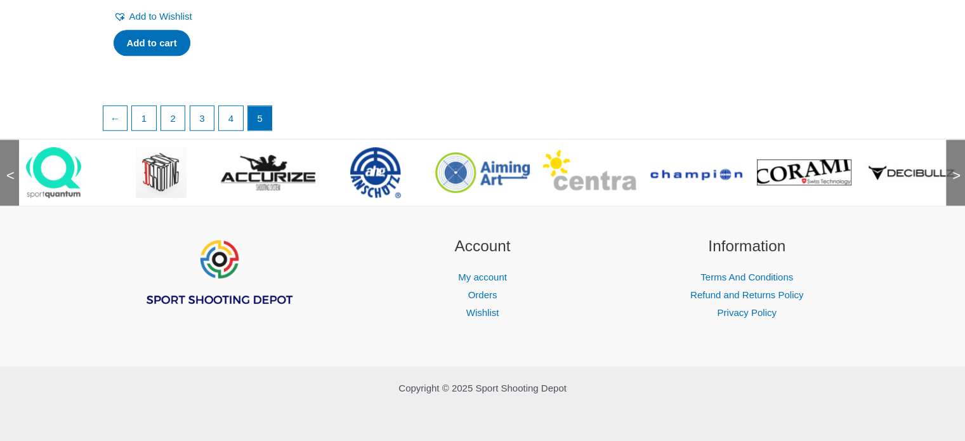
click at [955, 169] on span ">" at bounding box center [952, 163] width 13 height 13
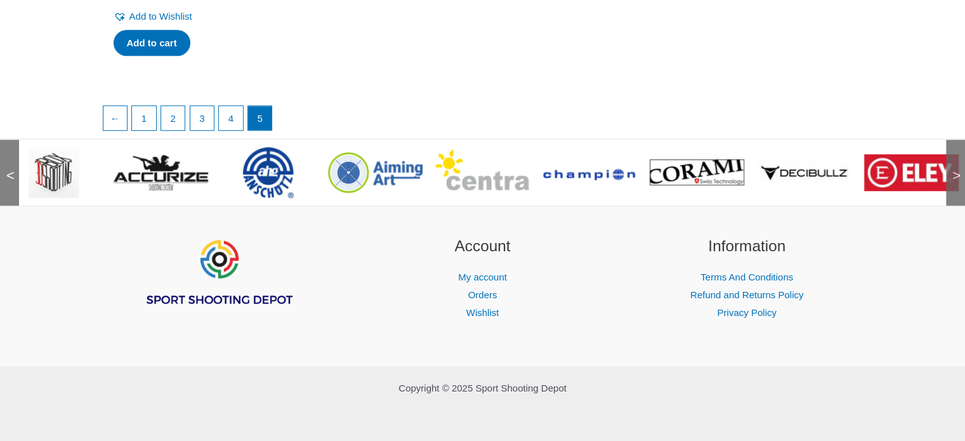
click at [955, 169] on span ">" at bounding box center [952, 163] width 13 height 13
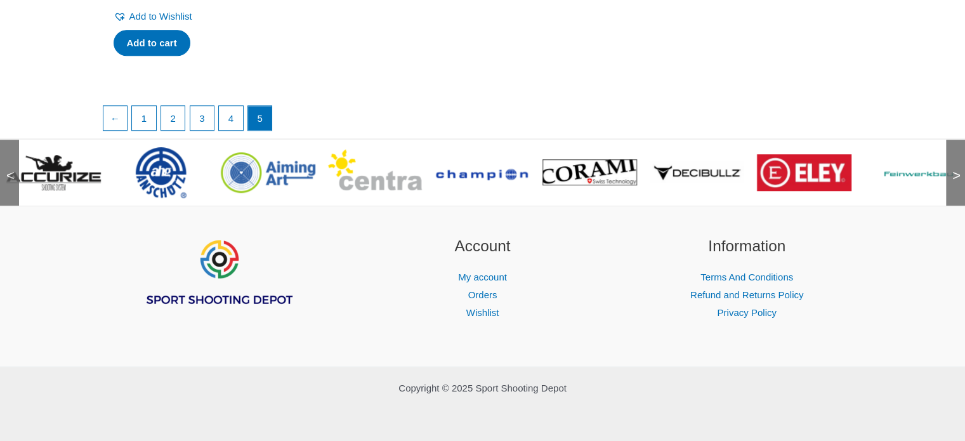
click at [955, 168] on span ">" at bounding box center [952, 163] width 13 height 13
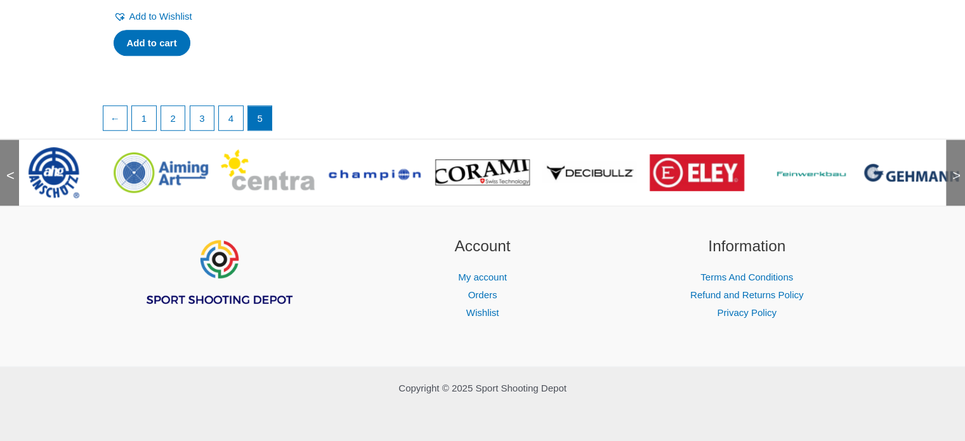
click at [950, 167] on span ">" at bounding box center [952, 163] width 13 height 13
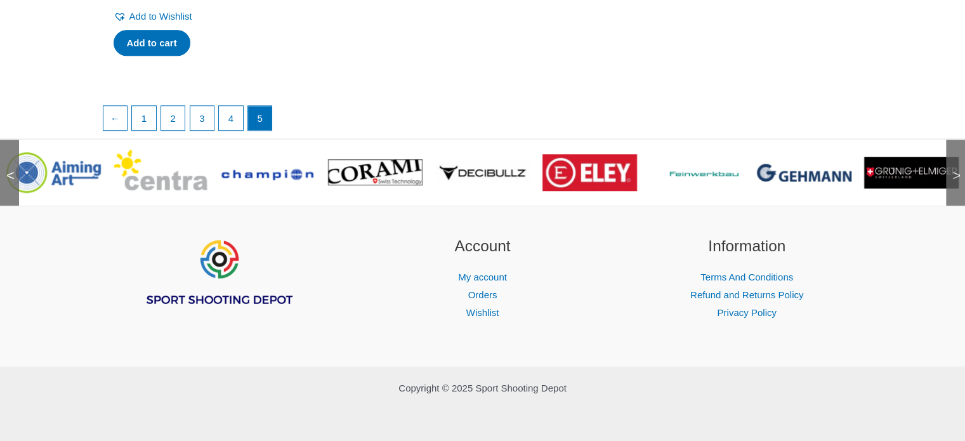
click at [593, 166] on img at bounding box center [589, 172] width 95 height 37
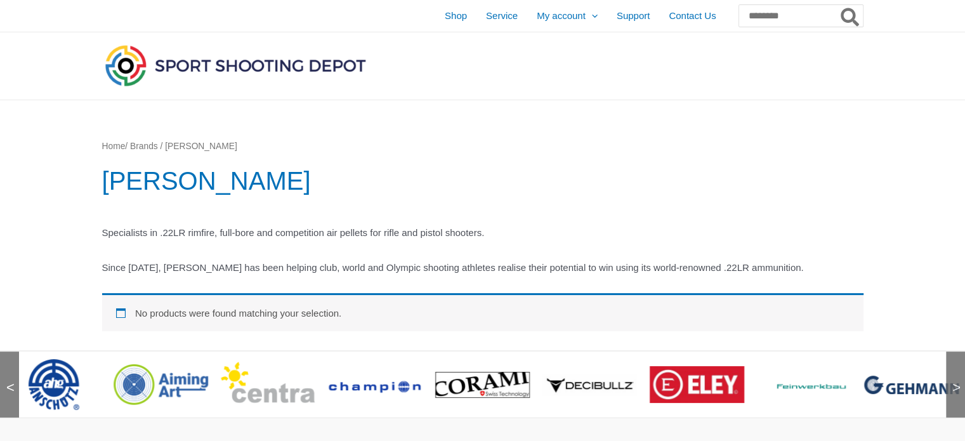
click at [911, 383] on img at bounding box center [911, 385] width 95 height 18
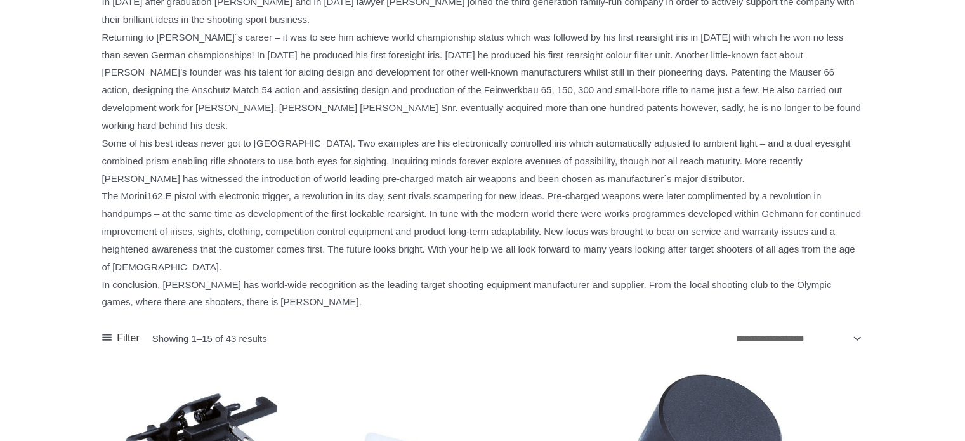
scroll to position [771, 0]
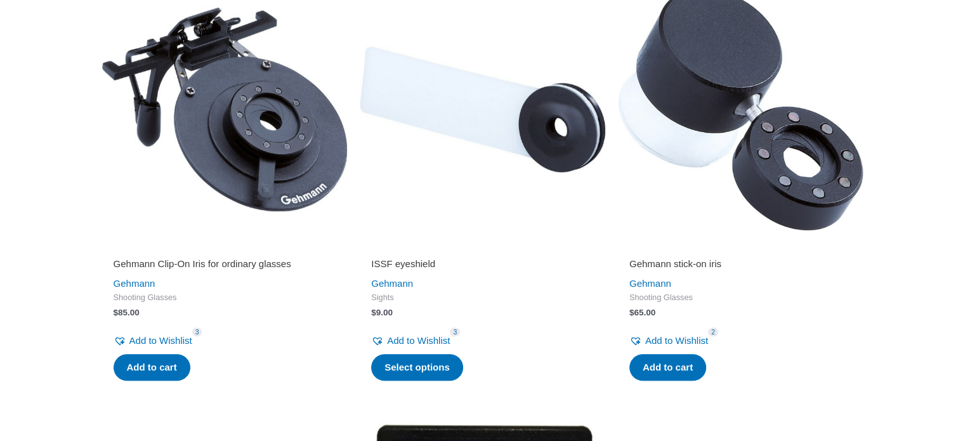
click at [275, 220] on img at bounding box center [225, 110] width 246 height 246
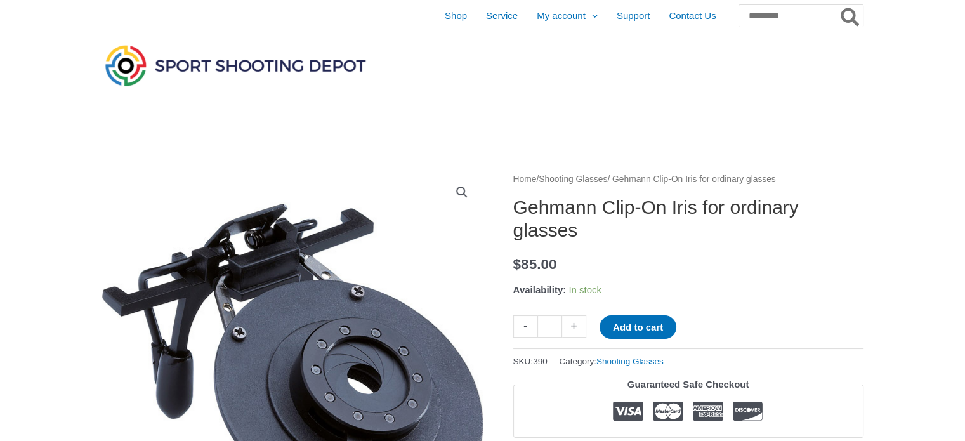
scroll to position [386, 0]
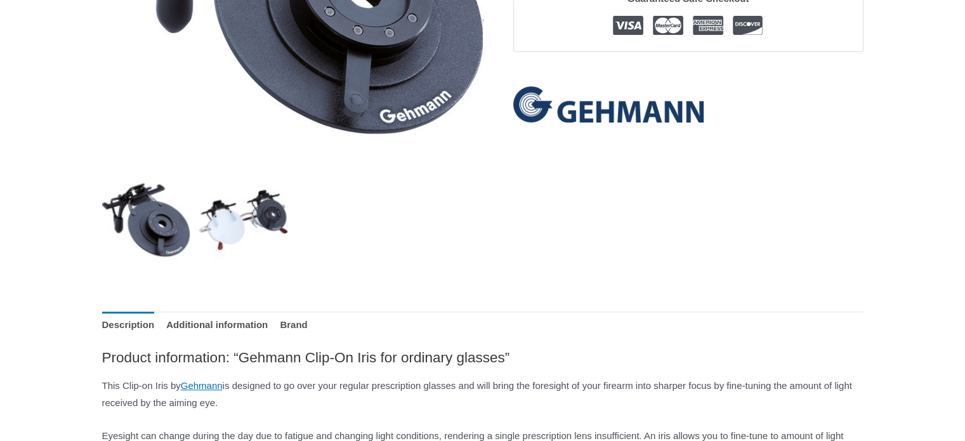
click at [261, 224] on img at bounding box center [243, 220] width 88 height 88
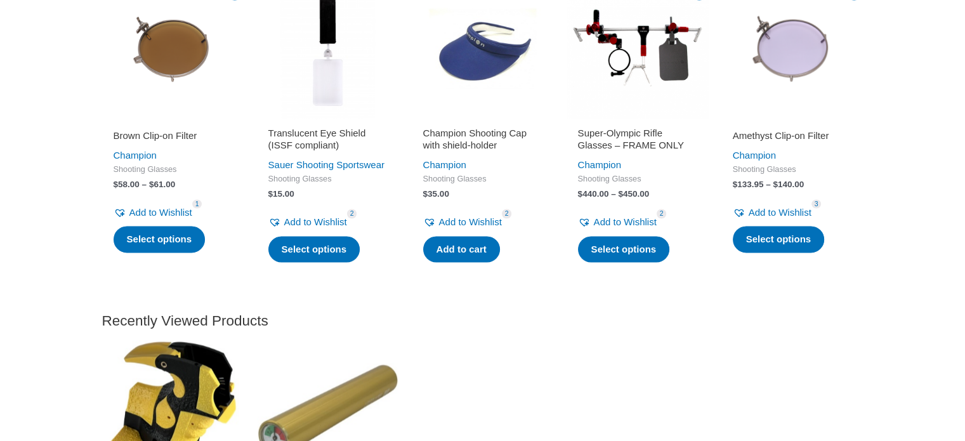
scroll to position [1929, 0]
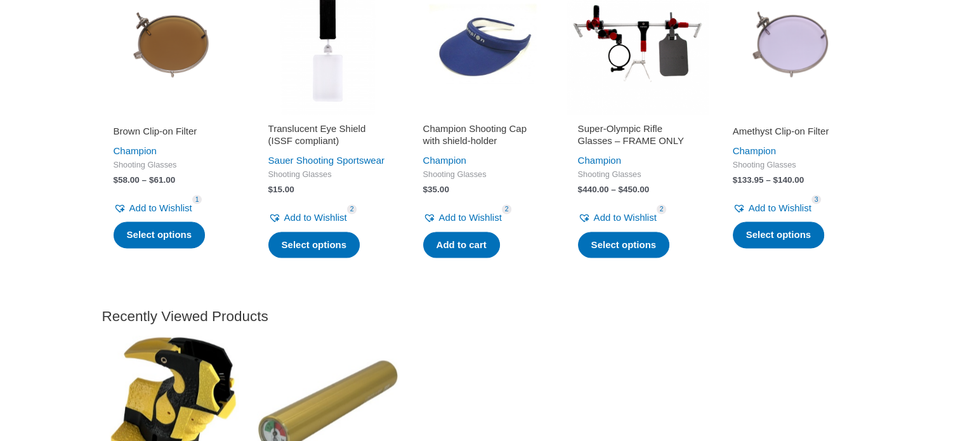
click at [188, 59] on img at bounding box center [173, 44] width 142 height 142
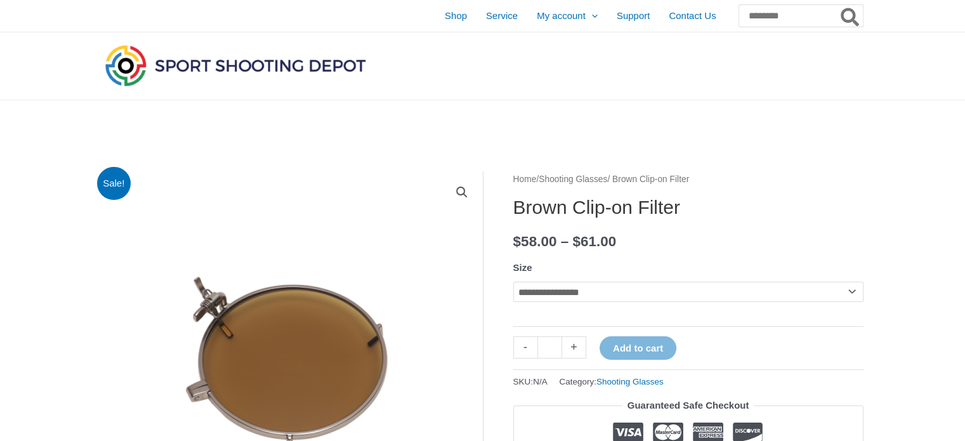
scroll to position [386, 0]
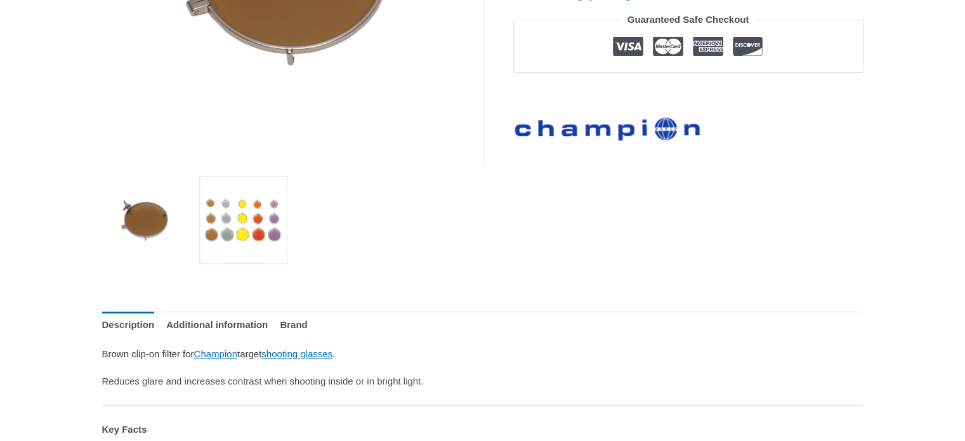
click at [237, 230] on img at bounding box center [243, 220] width 88 height 88
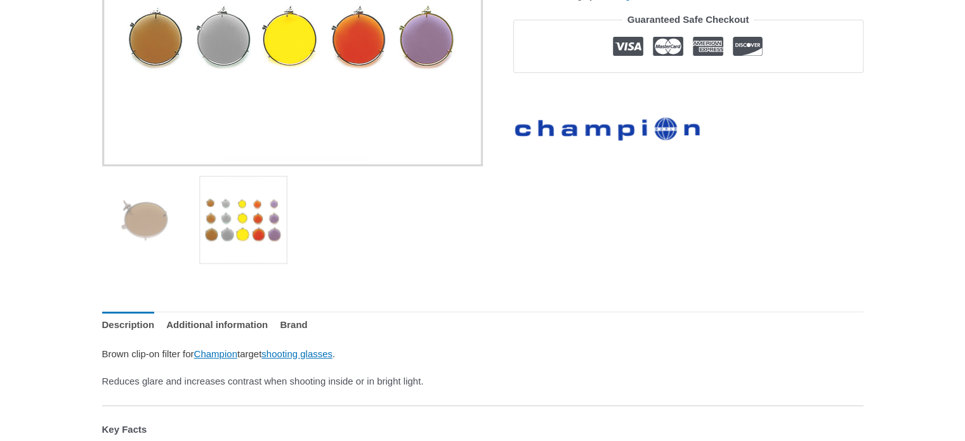
scroll to position [0, 0]
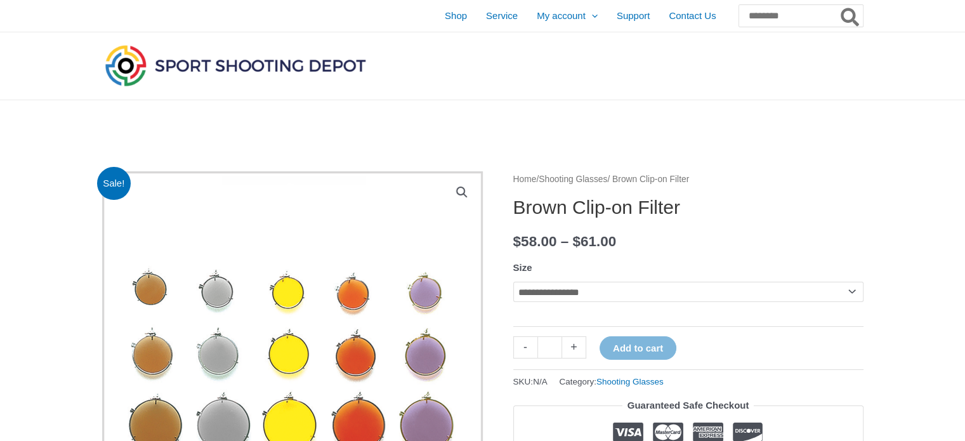
click at [297, 289] on img at bounding box center [292, 361] width 381 height 381
click at [847, 291] on select "**********" at bounding box center [688, 292] width 350 height 20
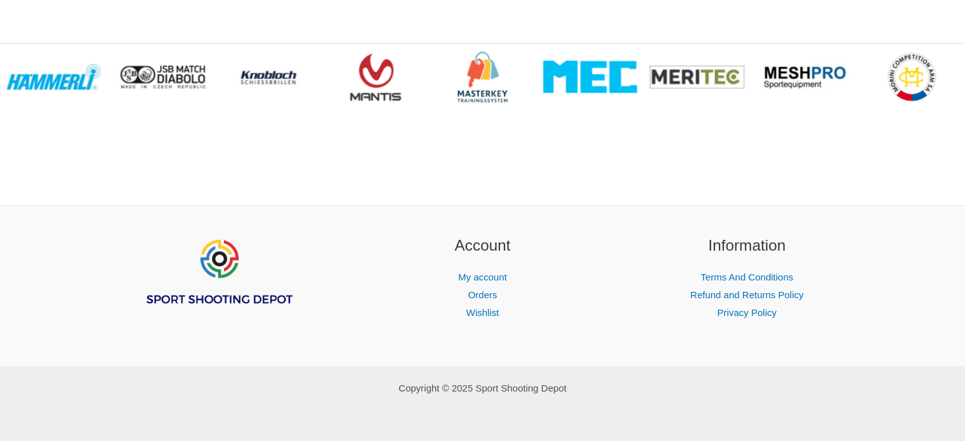
scroll to position [1754, 0]
